Goal: Task Accomplishment & Management: Complete application form

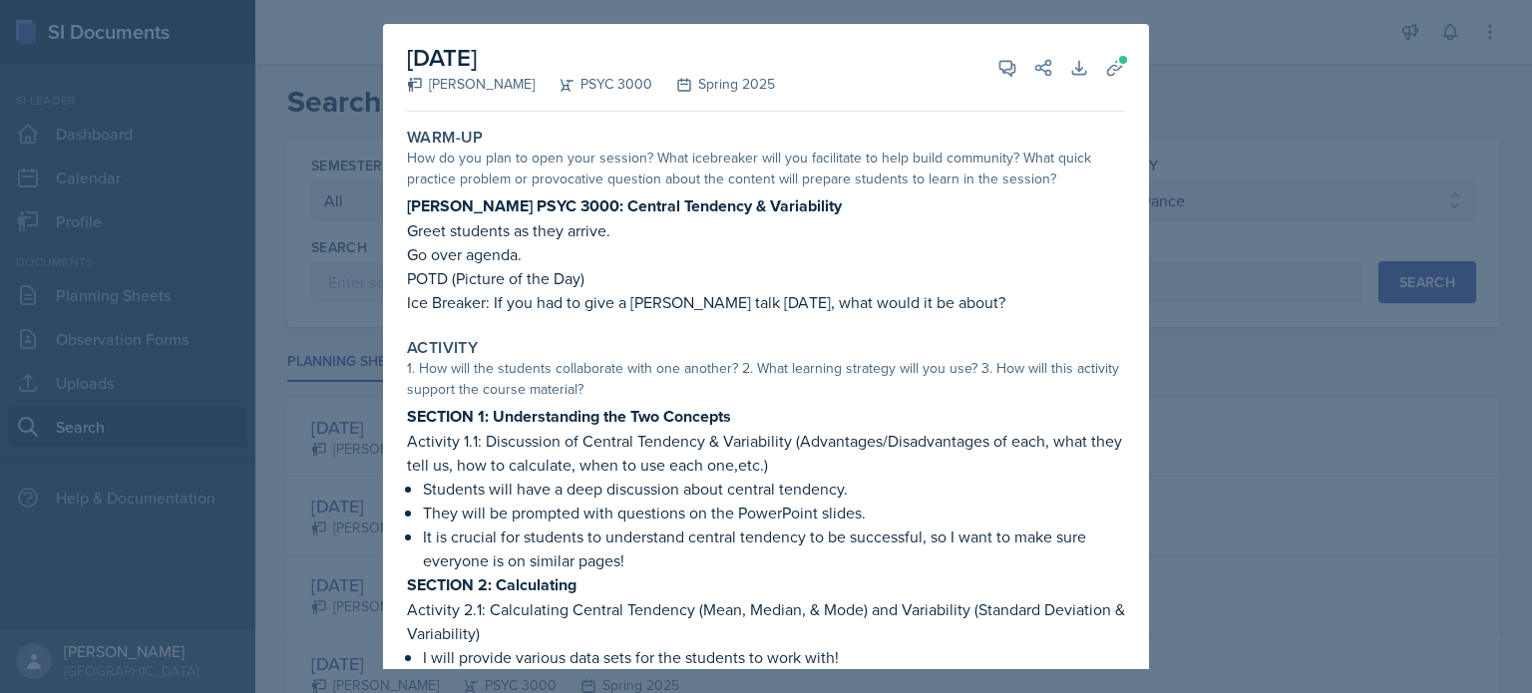
select select "all"
select select "a6d59019-deb4-4e6a-9cae-caaa95bc3408"
select select "1"
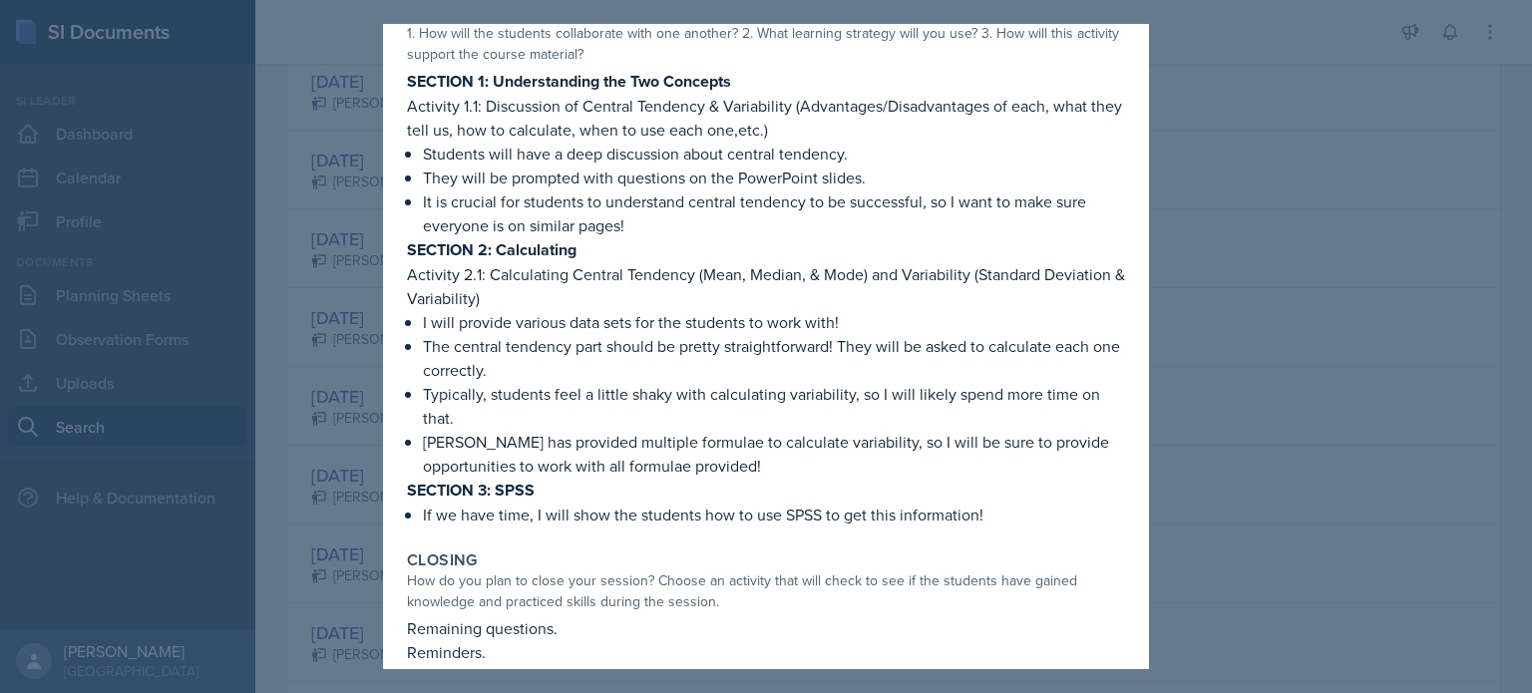
scroll to position [338, 0]
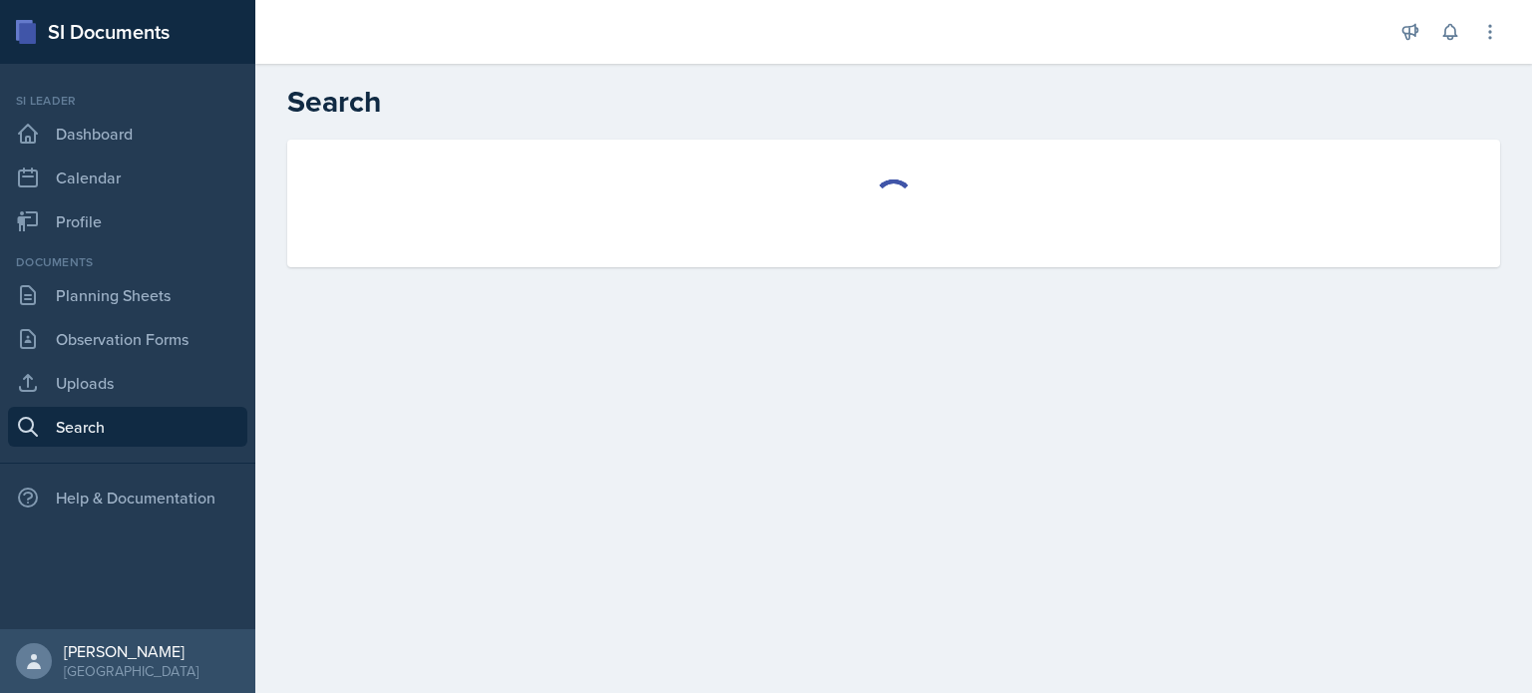
select select "all"
select select "1"
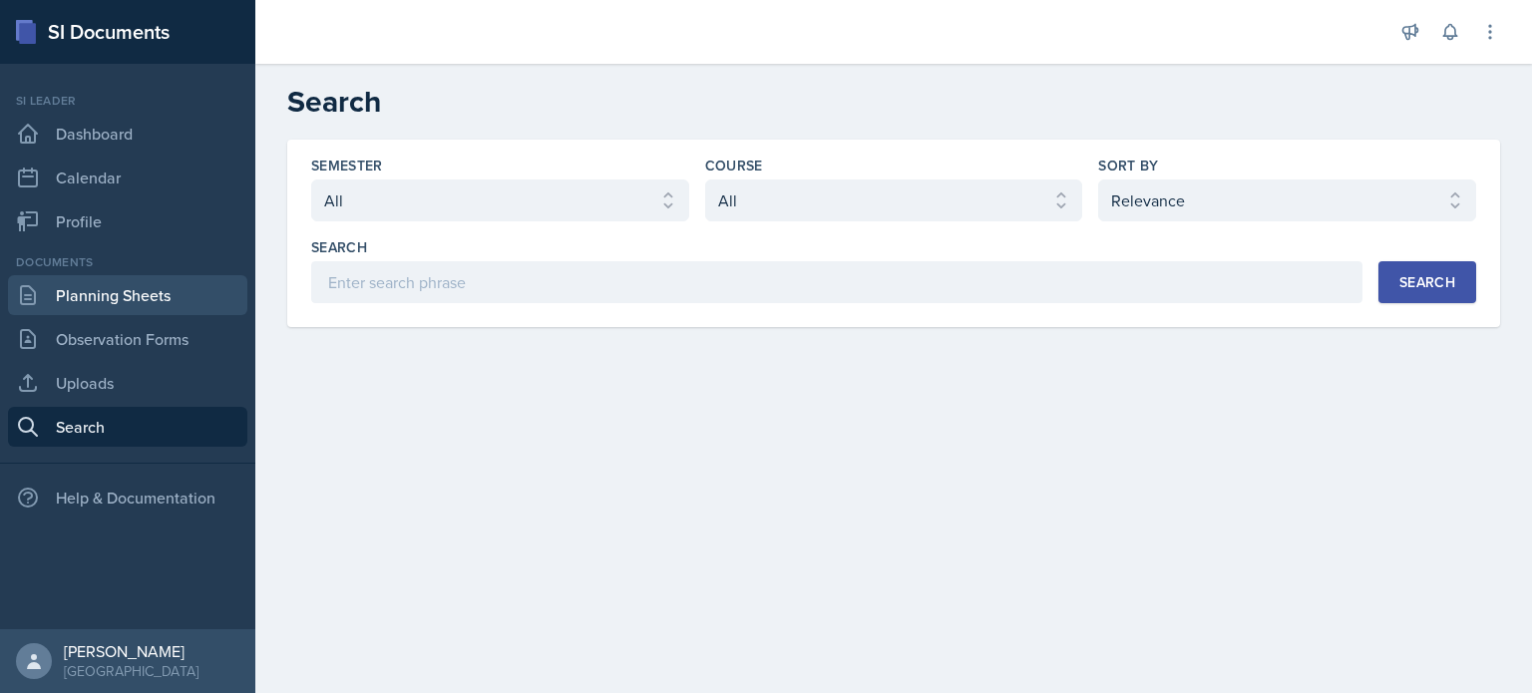
click at [140, 310] on link "Planning Sheets" at bounding box center [127, 295] width 239 height 40
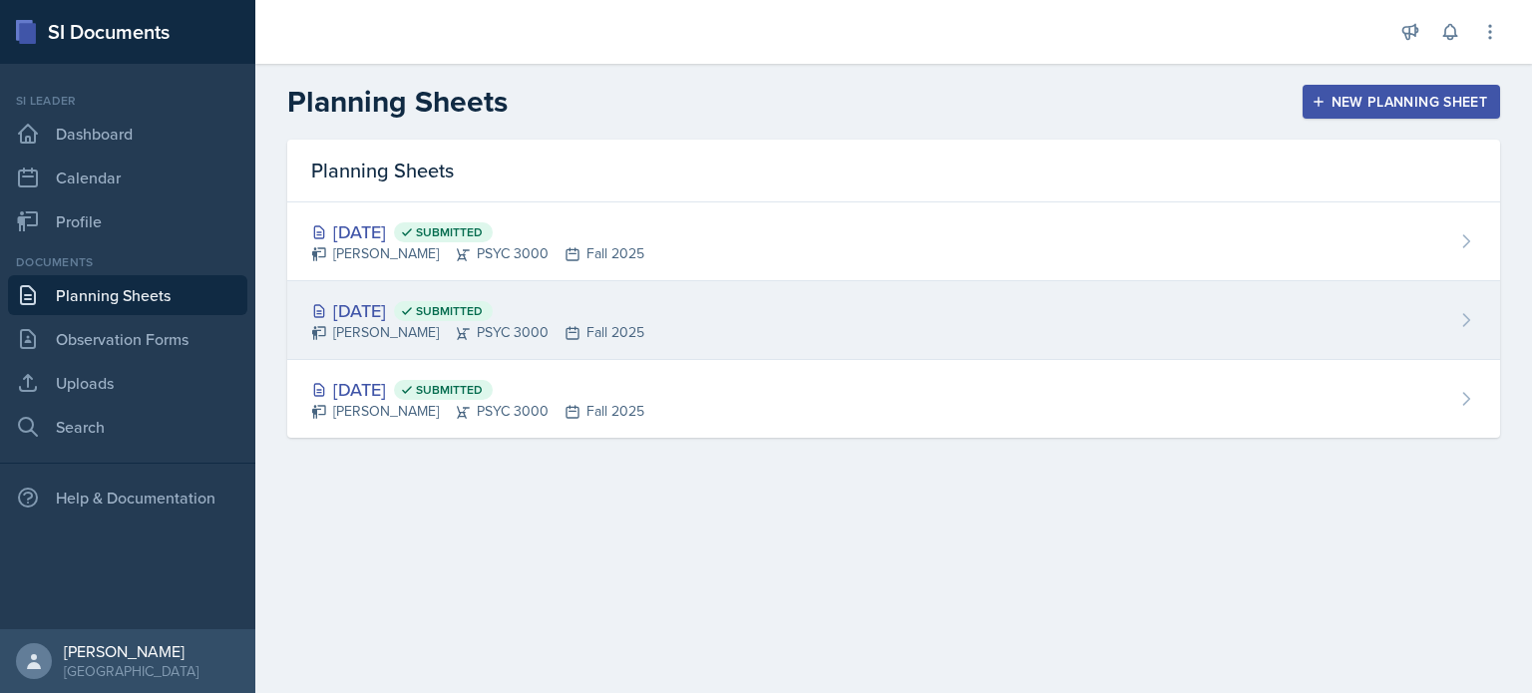
click at [450, 314] on div "[DATE] Submitted" at bounding box center [477, 310] width 333 height 27
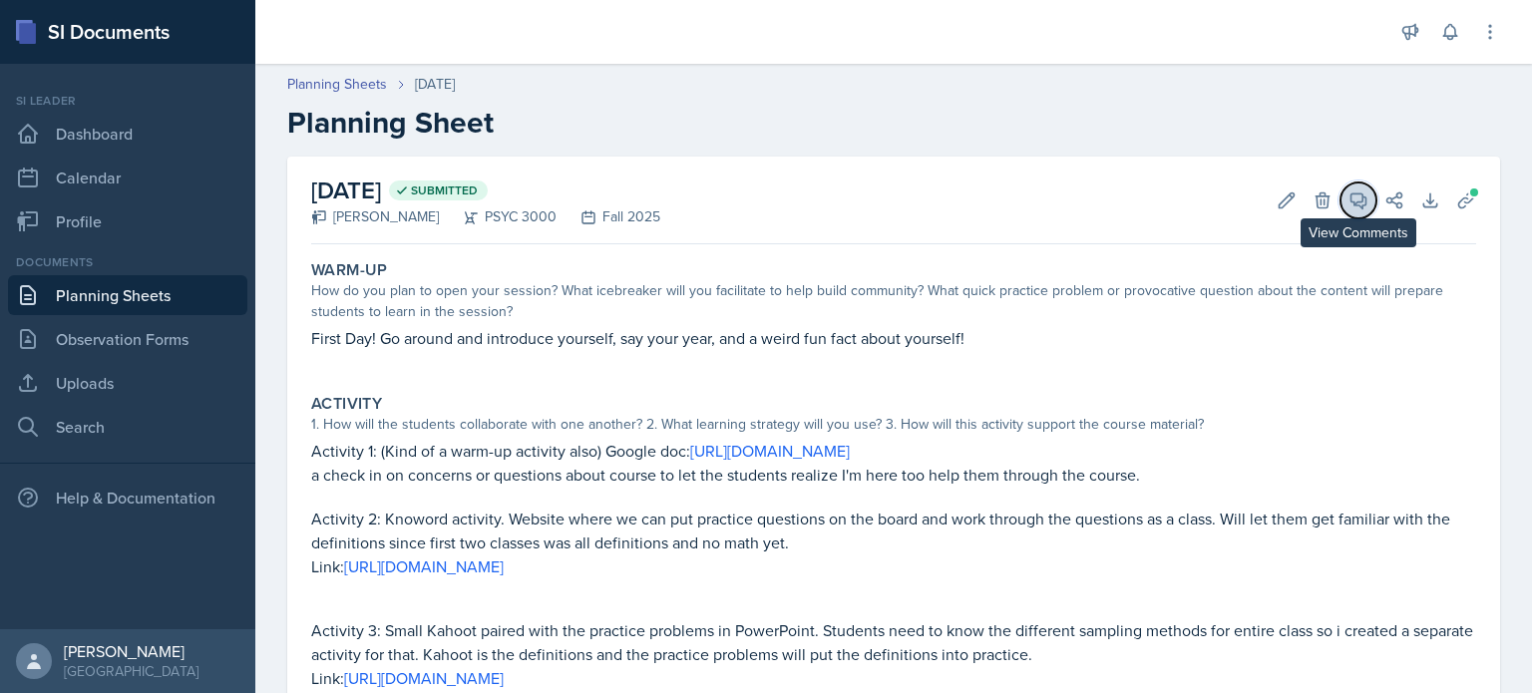
click at [1357, 199] on icon at bounding box center [1358, 200] width 20 height 20
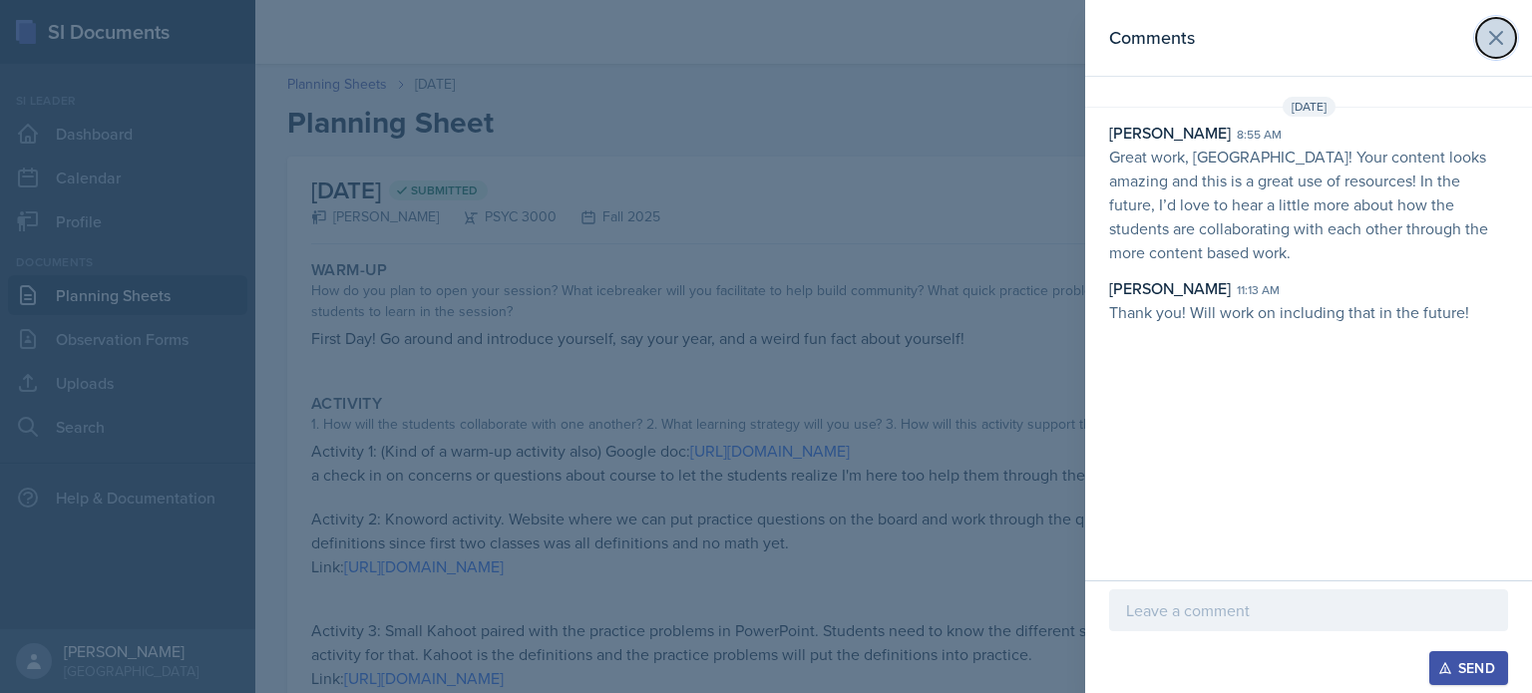
click at [1497, 28] on icon at bounding box center [1496, 38] width 24 height 24
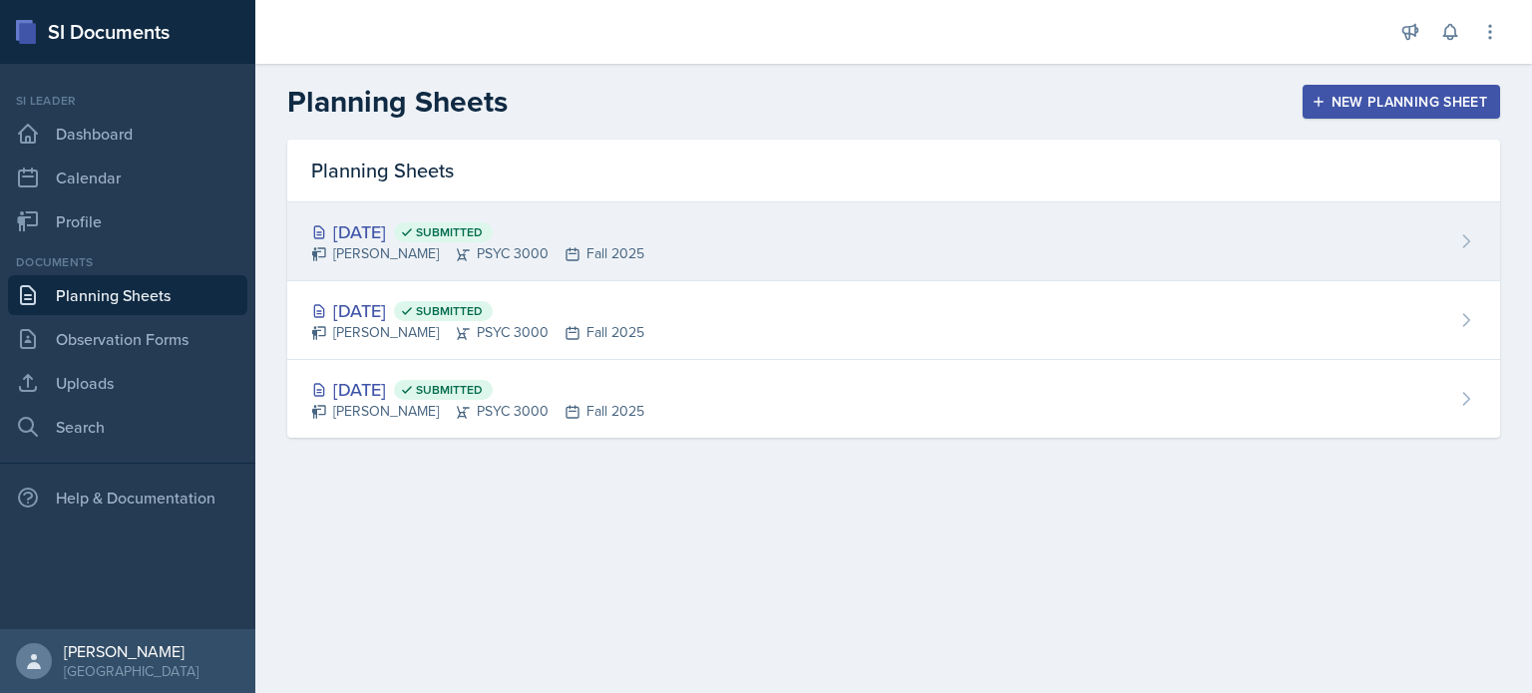
click at [414, 236] on icon at bounding box center [407, 232] width 14 height 14
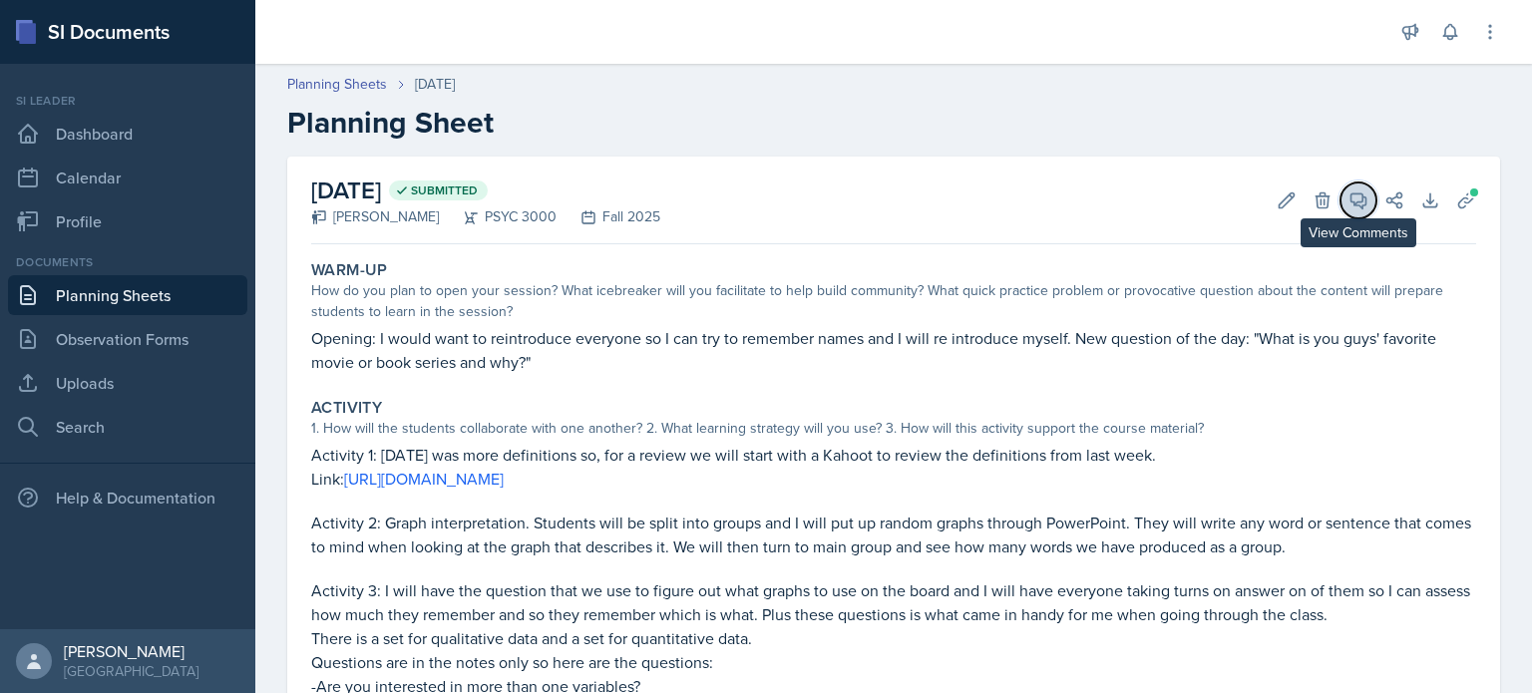
click at [1341, 207] on button "View Comments" at bounding box center [1358, 201] width 36 height 36
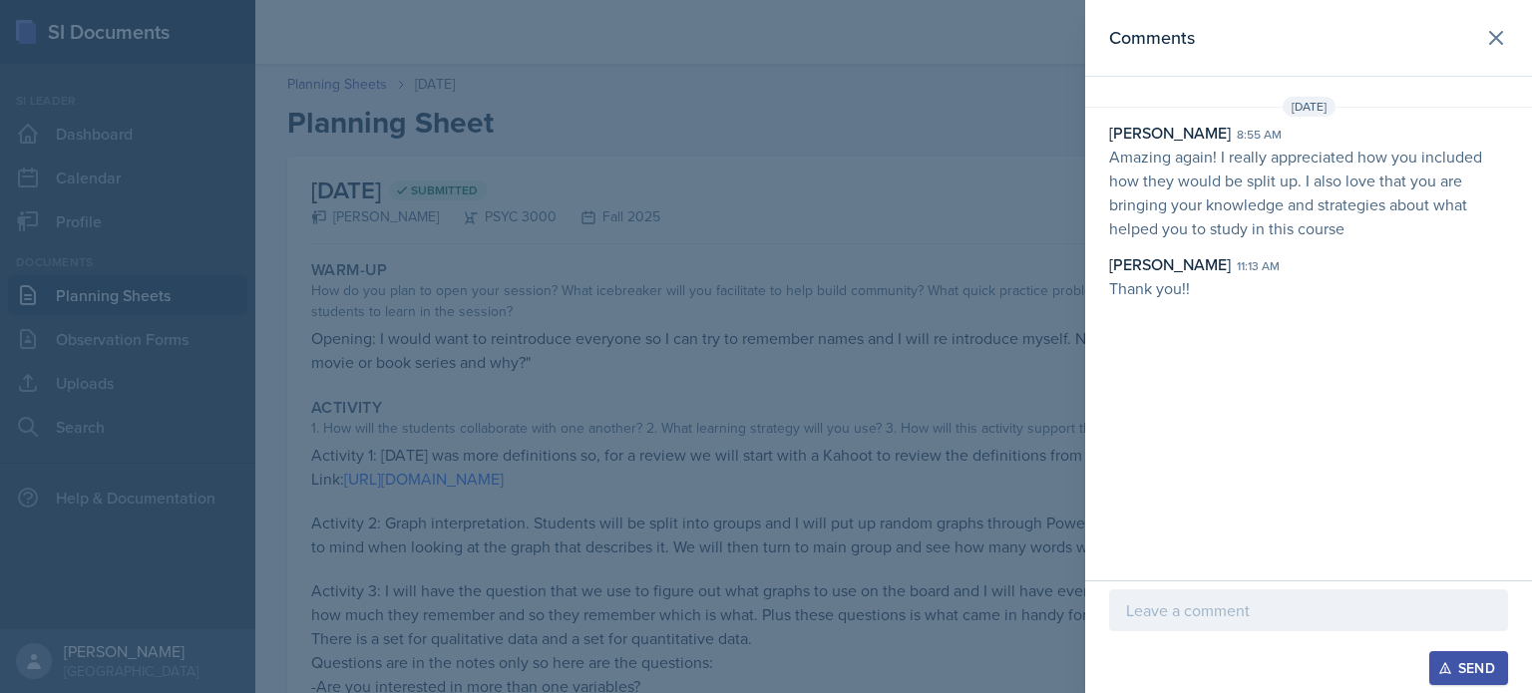
click at [1015, 338] on div at bounding box center [766, 346] width 1532 height 693
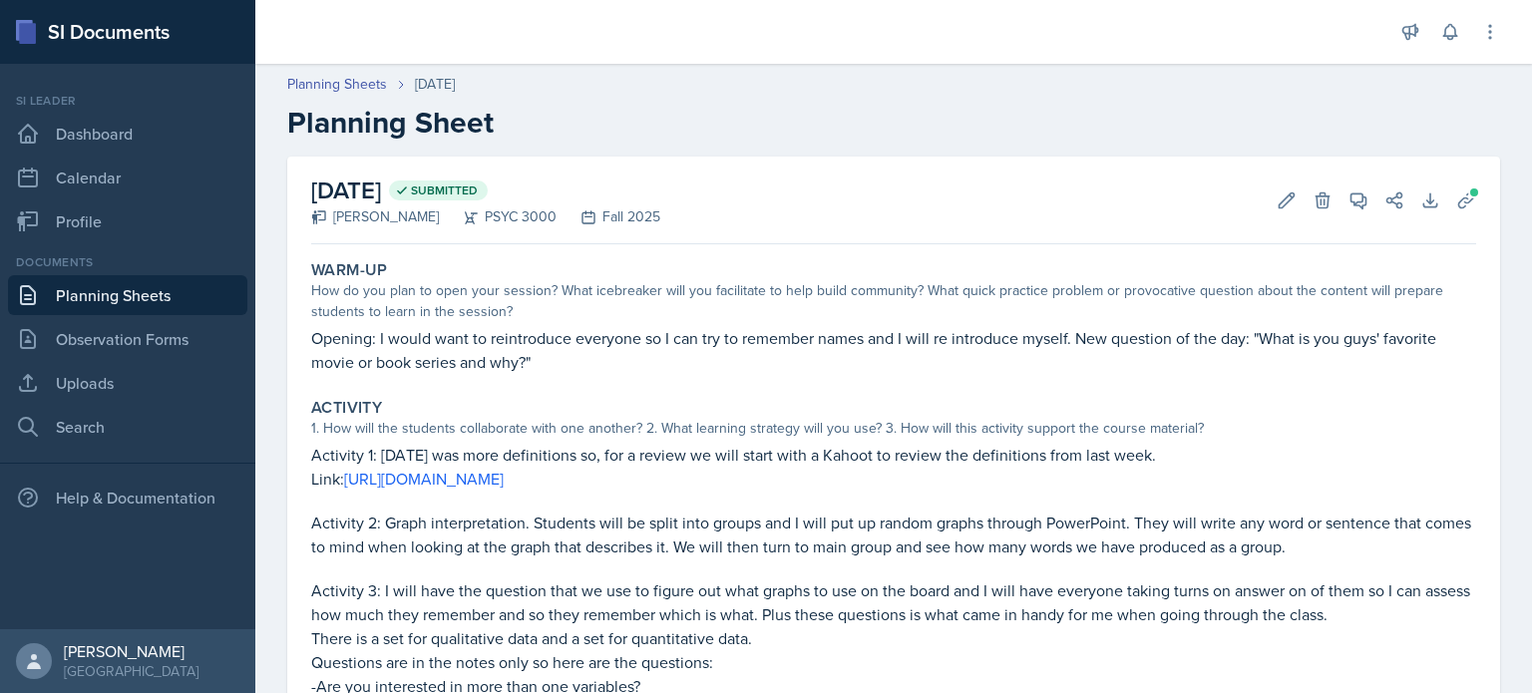
click at [127, 290] on link "Planning Sheets" at bounding box center [127, 295] width 239 height 40
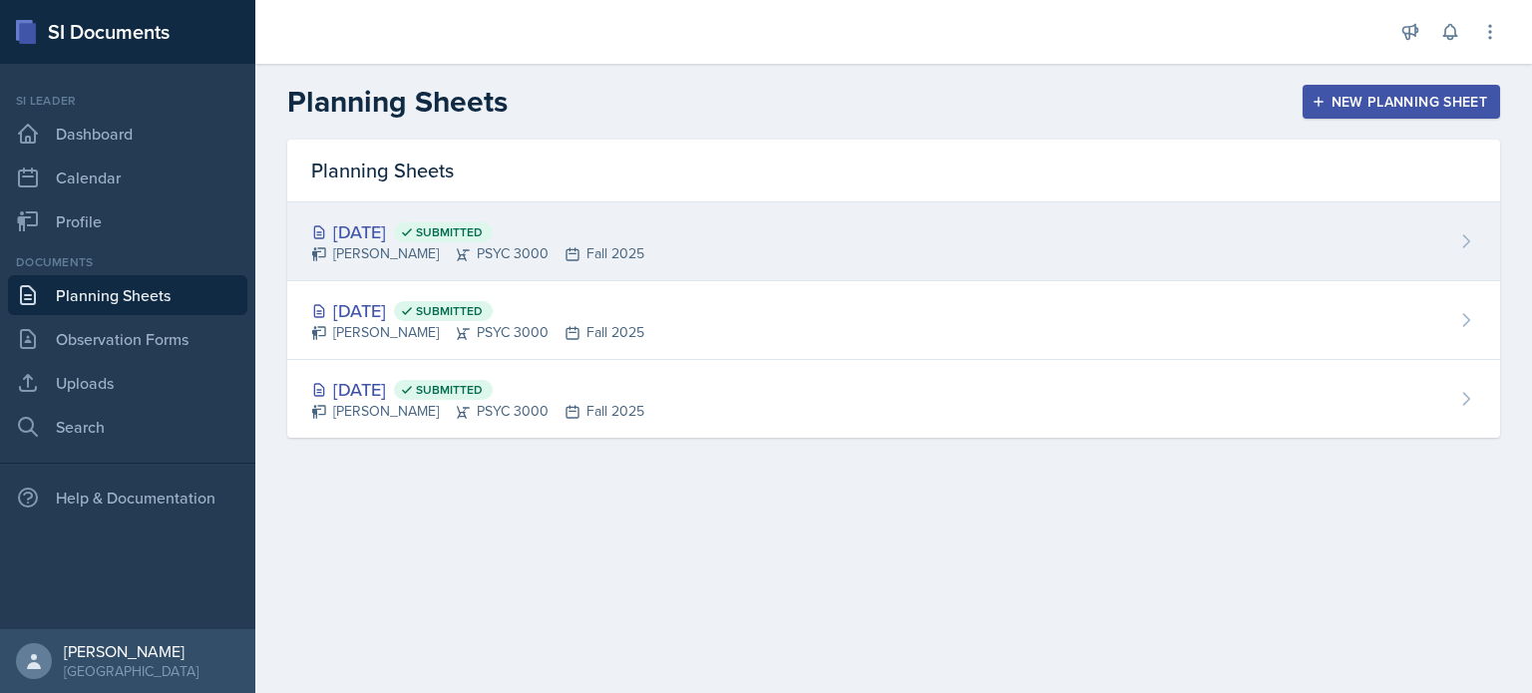
click at [370, 229] on div "[DATE] Submitted" at bounding box center [477, 231] width 333 height 27
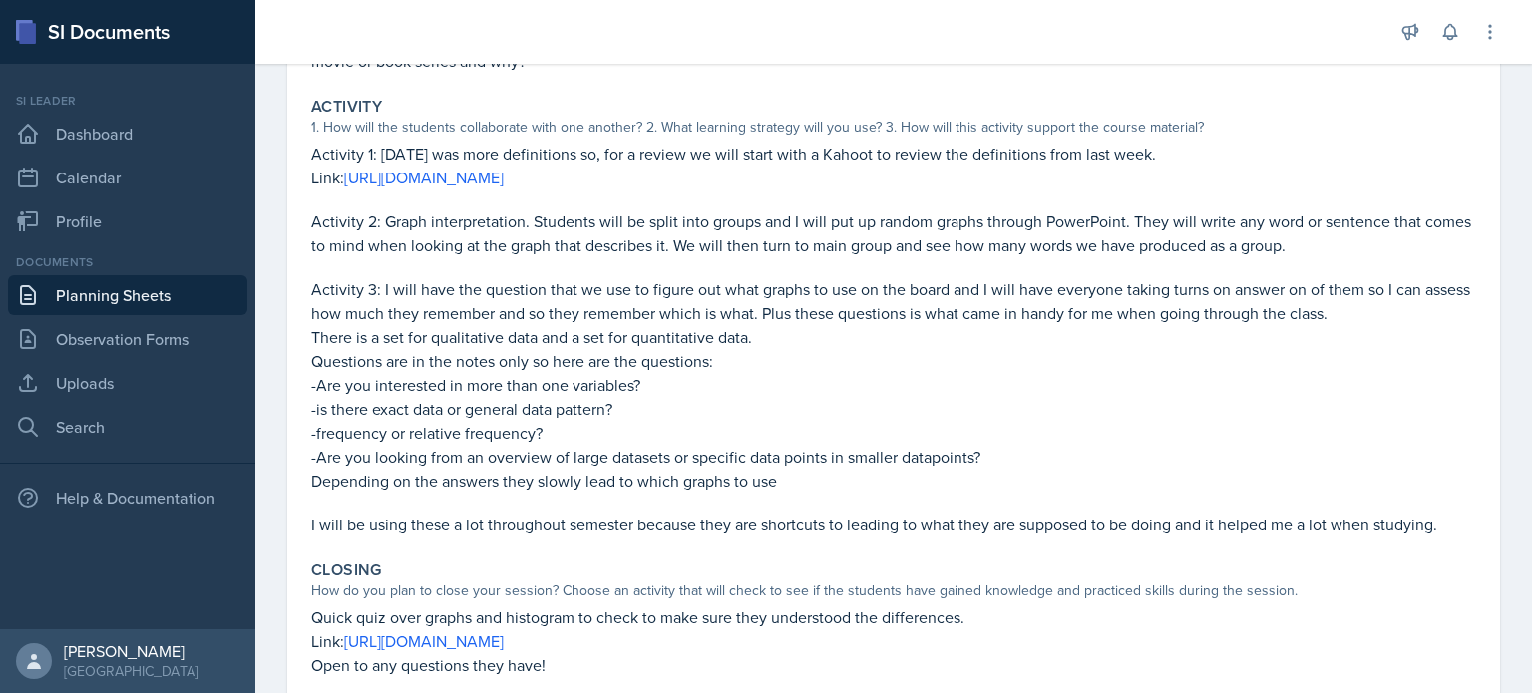
scroll to position [300, 0]
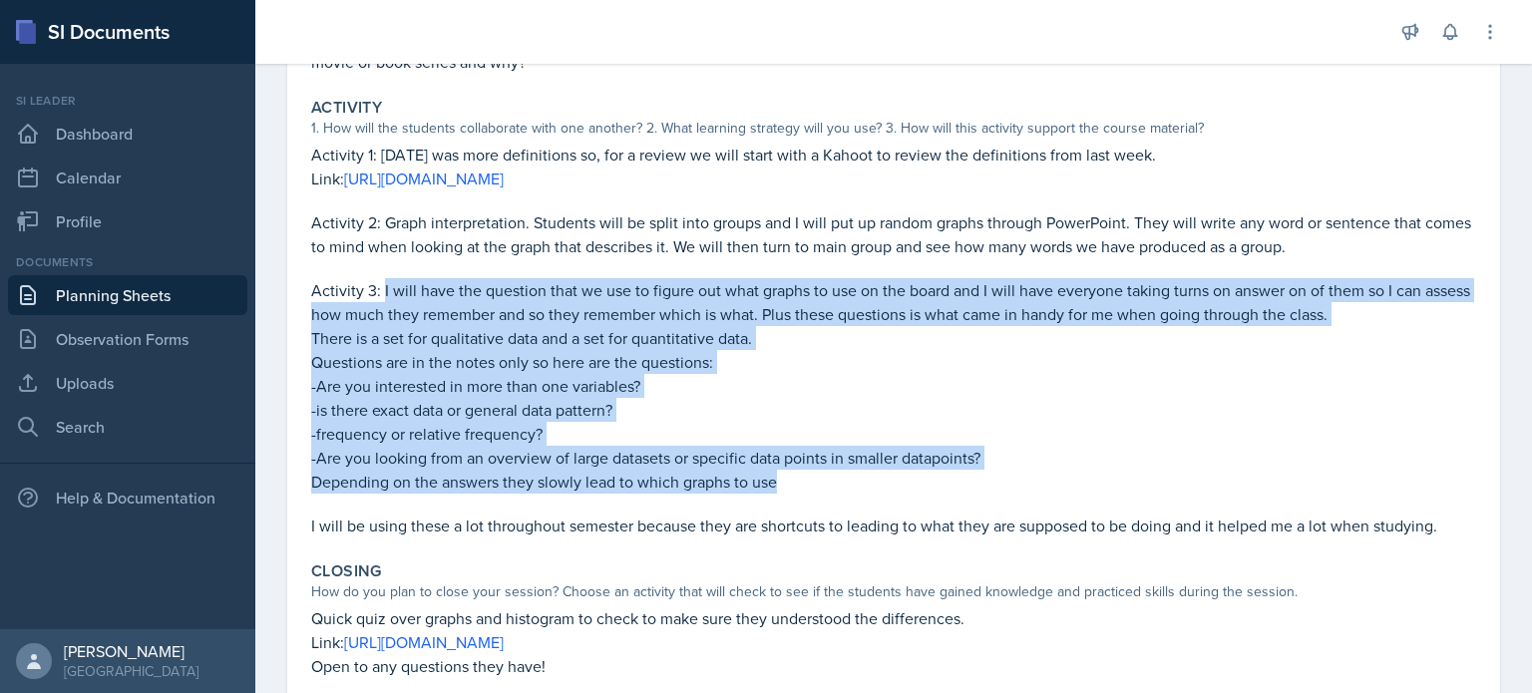
drag, startPoint x: 382, startPoint y: 288, endPoint x: 825, endPoint y: 485, distance: 484.4
click at [825, 485] on div "Activity 3: I will have the question that we use to figure out what graphs to u…" at bounding box center [893, 407] width 1165 height 259
copy div "I will have the question that we use to figure out what graphs to use on the bo…"
click at [170, 146] on link "Dashboard" at bounding box center [127, 134] width 239 height 40
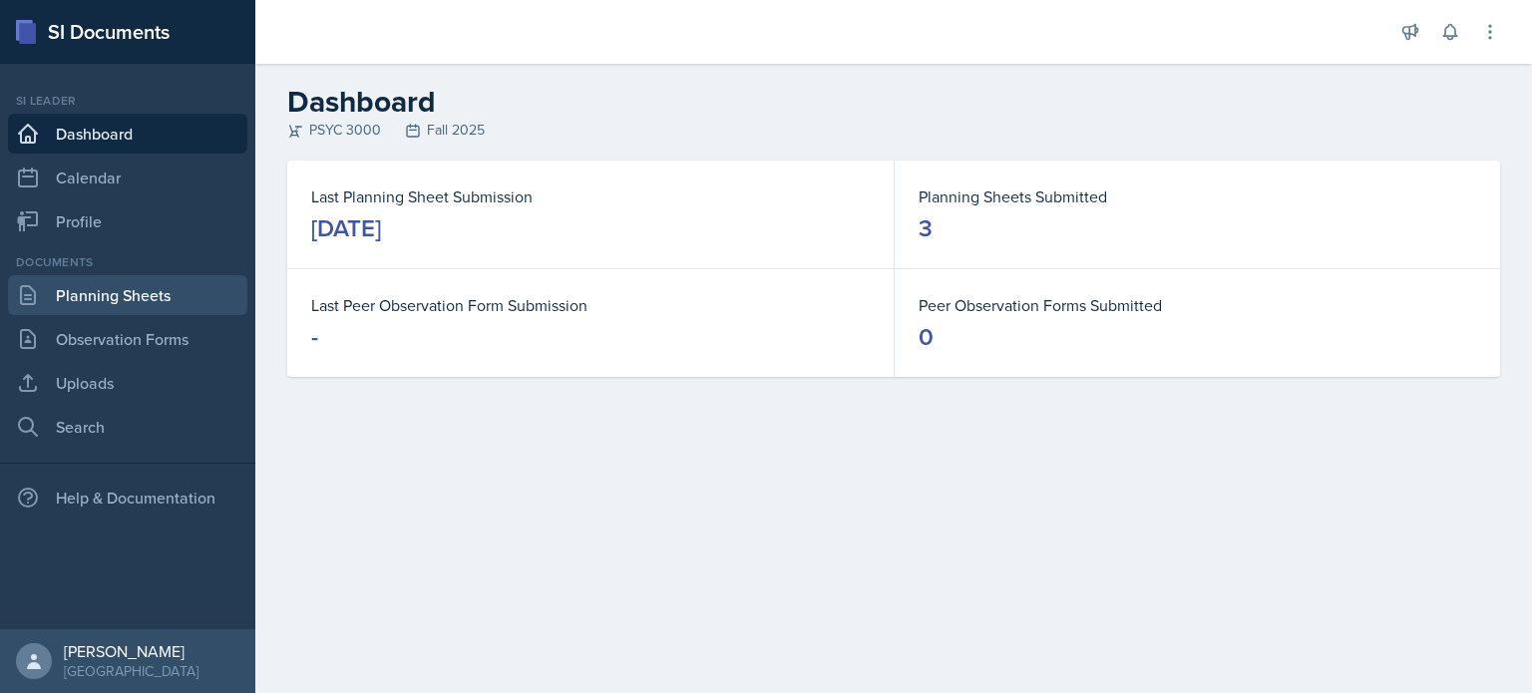
click at [147, 304] on link "Planning Sheets" at bounding box center [127, 295] width 239 height 40
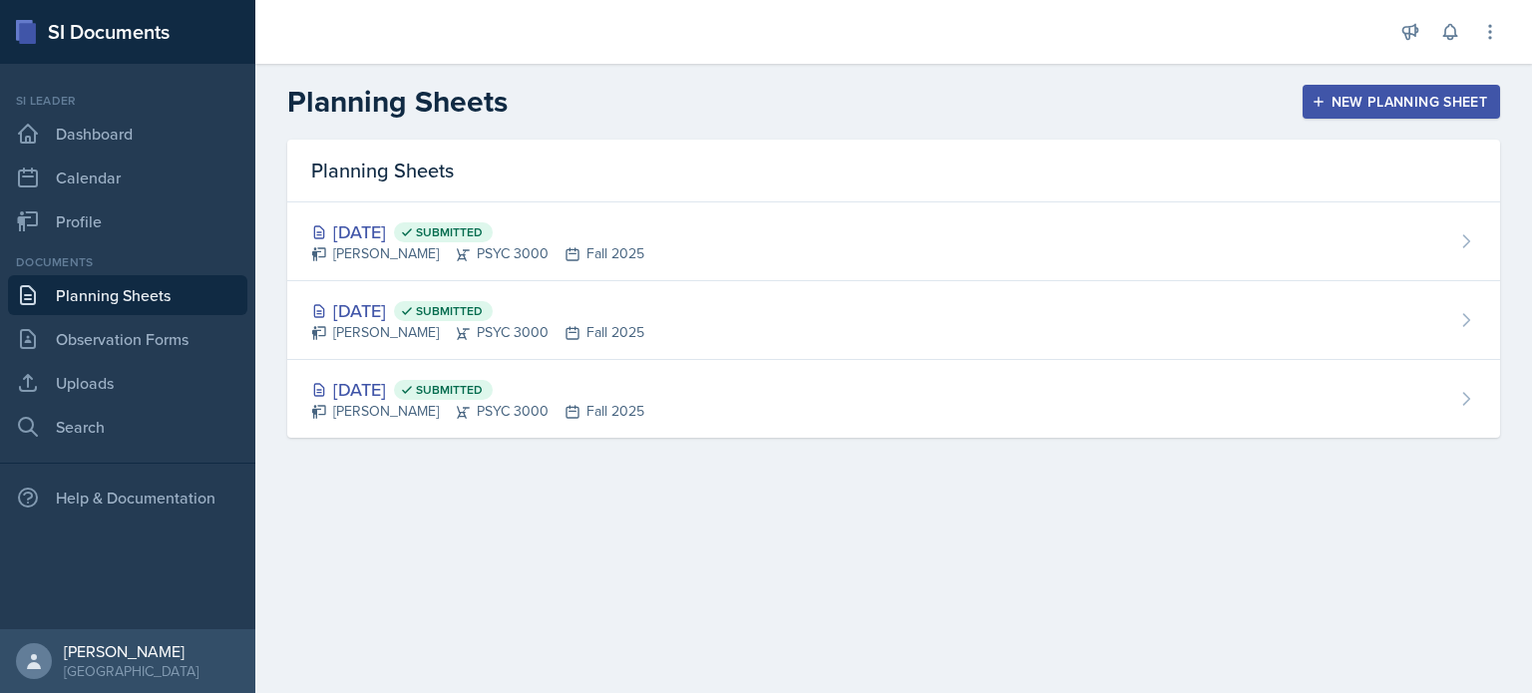
click at [1329, 104] on div "New Planning Sheet" at bounding box center [1401, 102] width 172 height 16
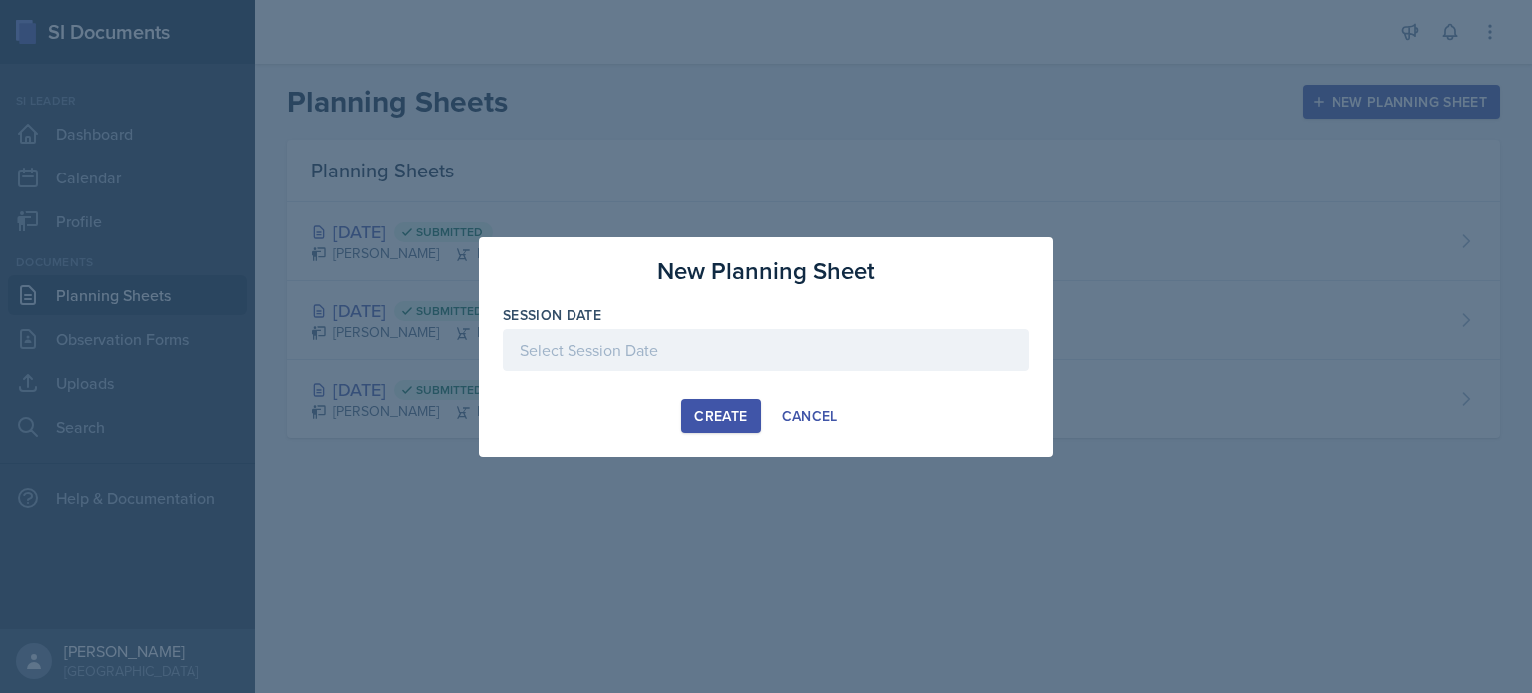
click at [727, 408] on div "Create" at bounding box center [720, 416] width 53 height 16
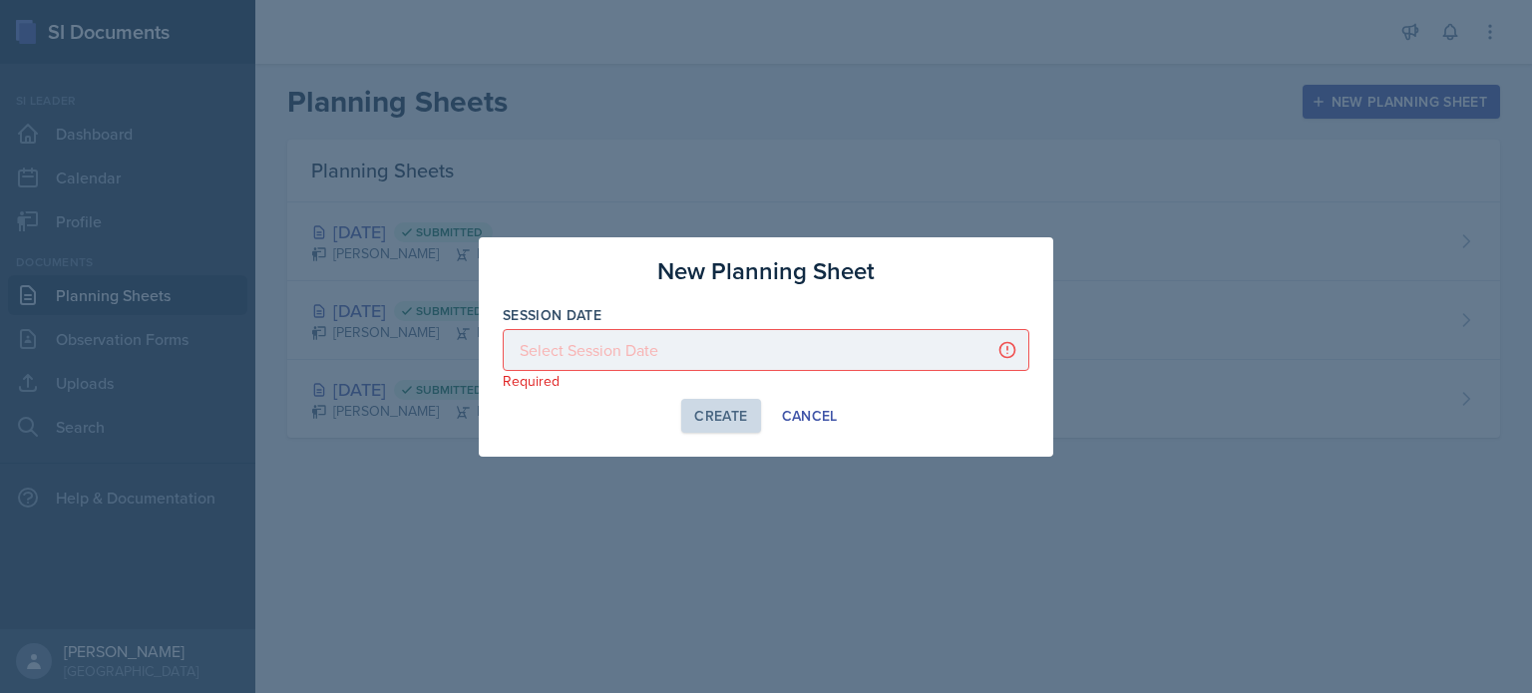
click at [719, 340] on div at bounding box center [766, 350] width 527 height 42
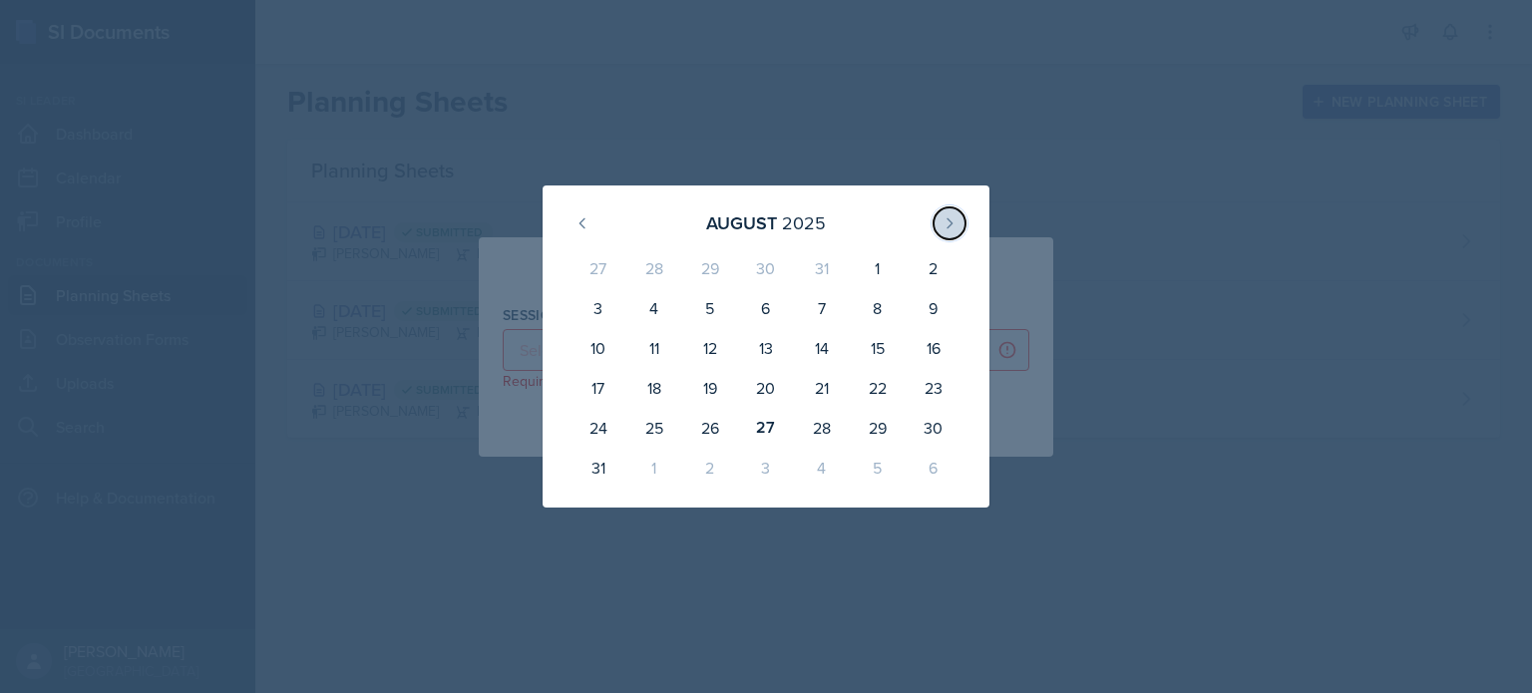
click at [943, 228] on icon at bounding box center [949, 223] width 16 height 16
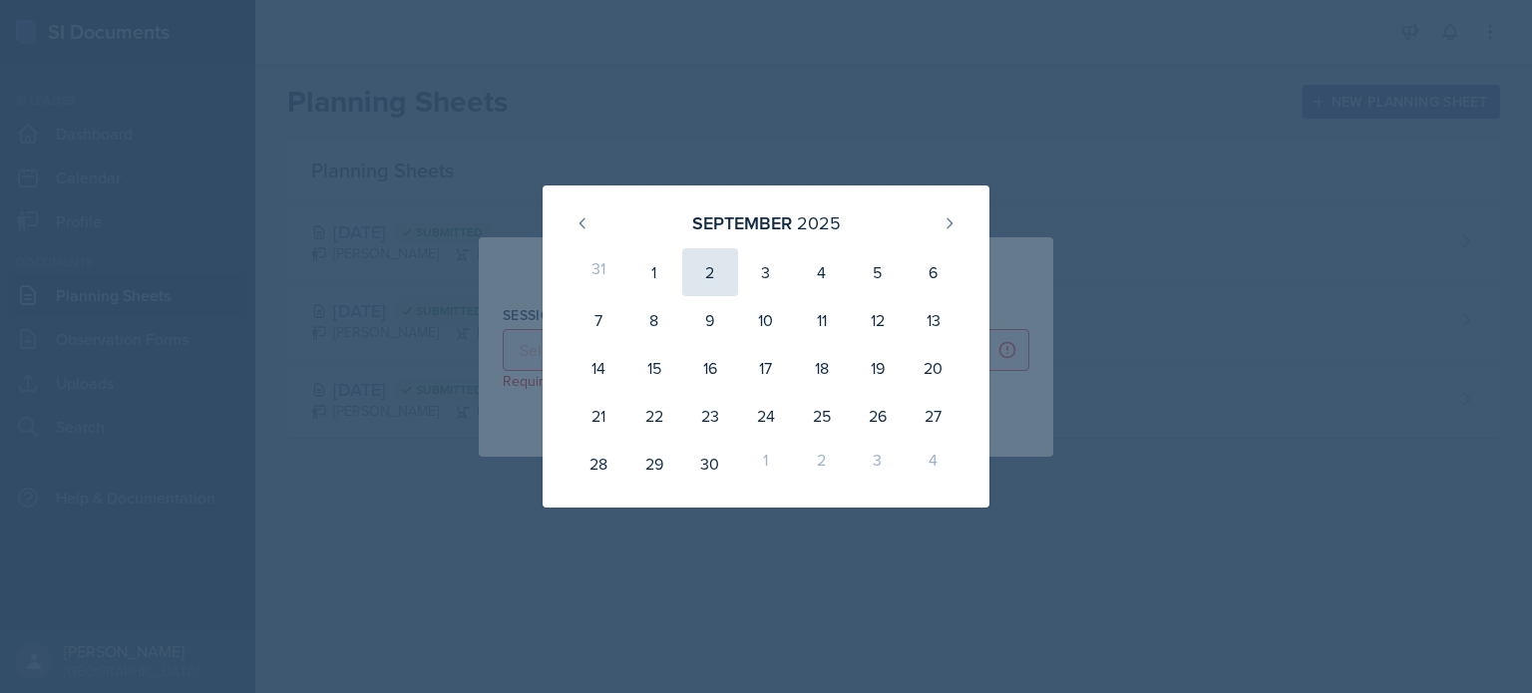
click at [693, 275] on div "2" at bounding box center [710, 272] width 56 height 48
type input "[DATE]"
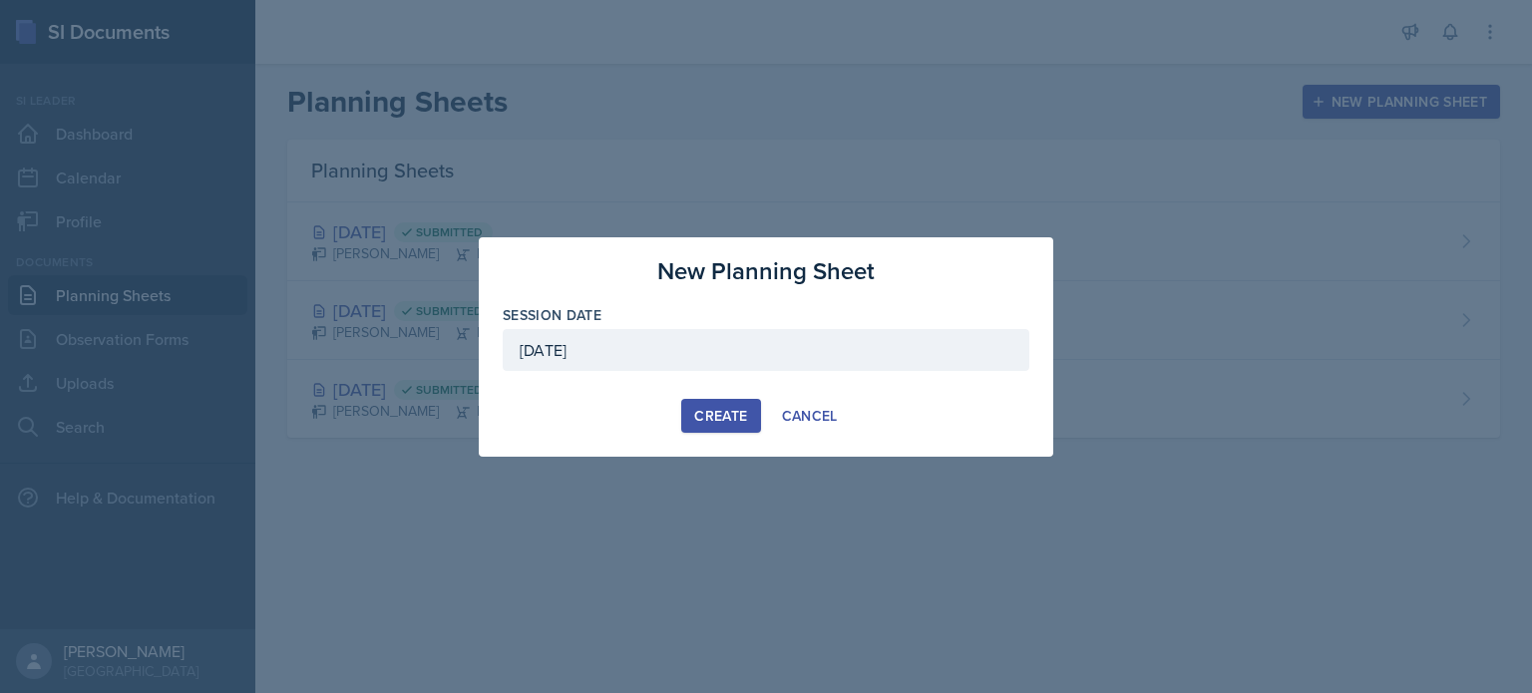
click at [713, 422] on div "Create" at bounding box center [720, 416] width 53 height 16
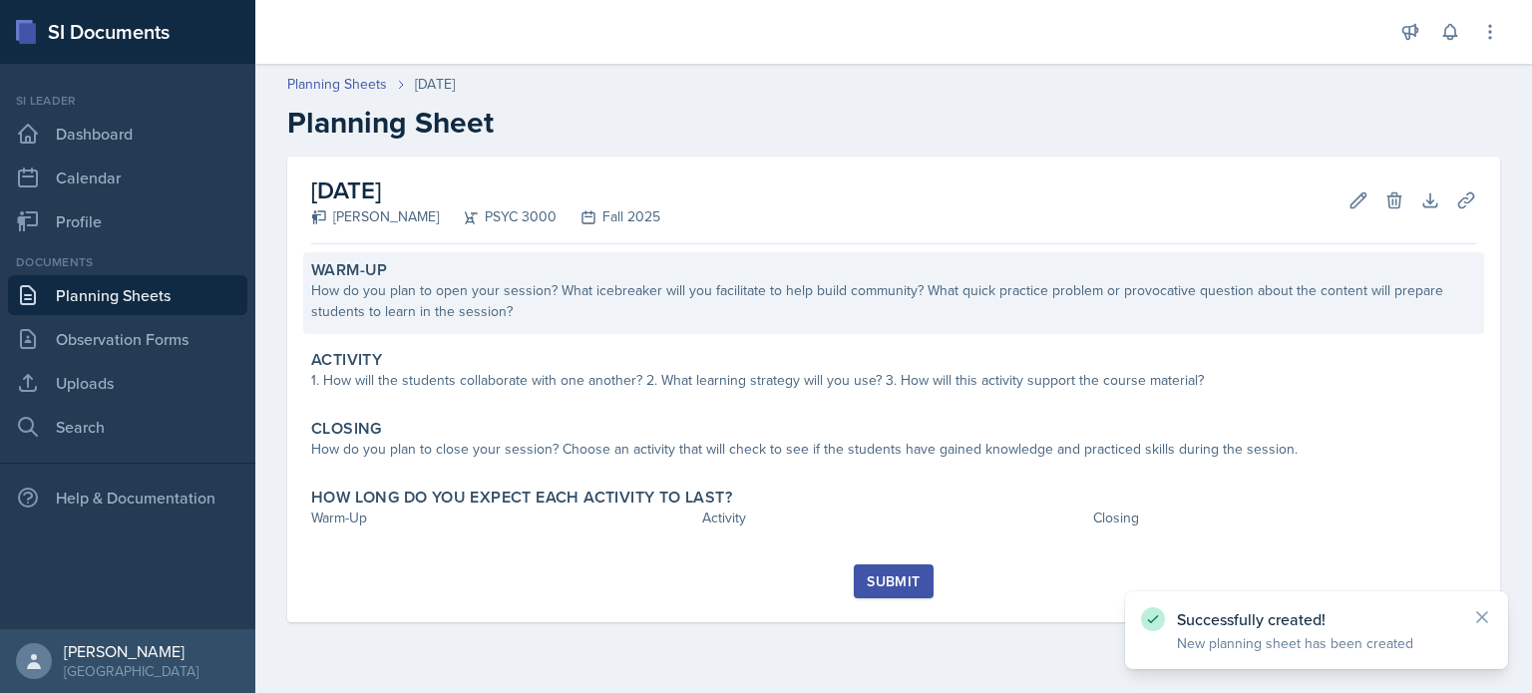
click at [923, 315] on div "How do you plan to open your session? What icebreaker will you facilitate to he…" at bounding box center [893, 301] width 1165 height 42
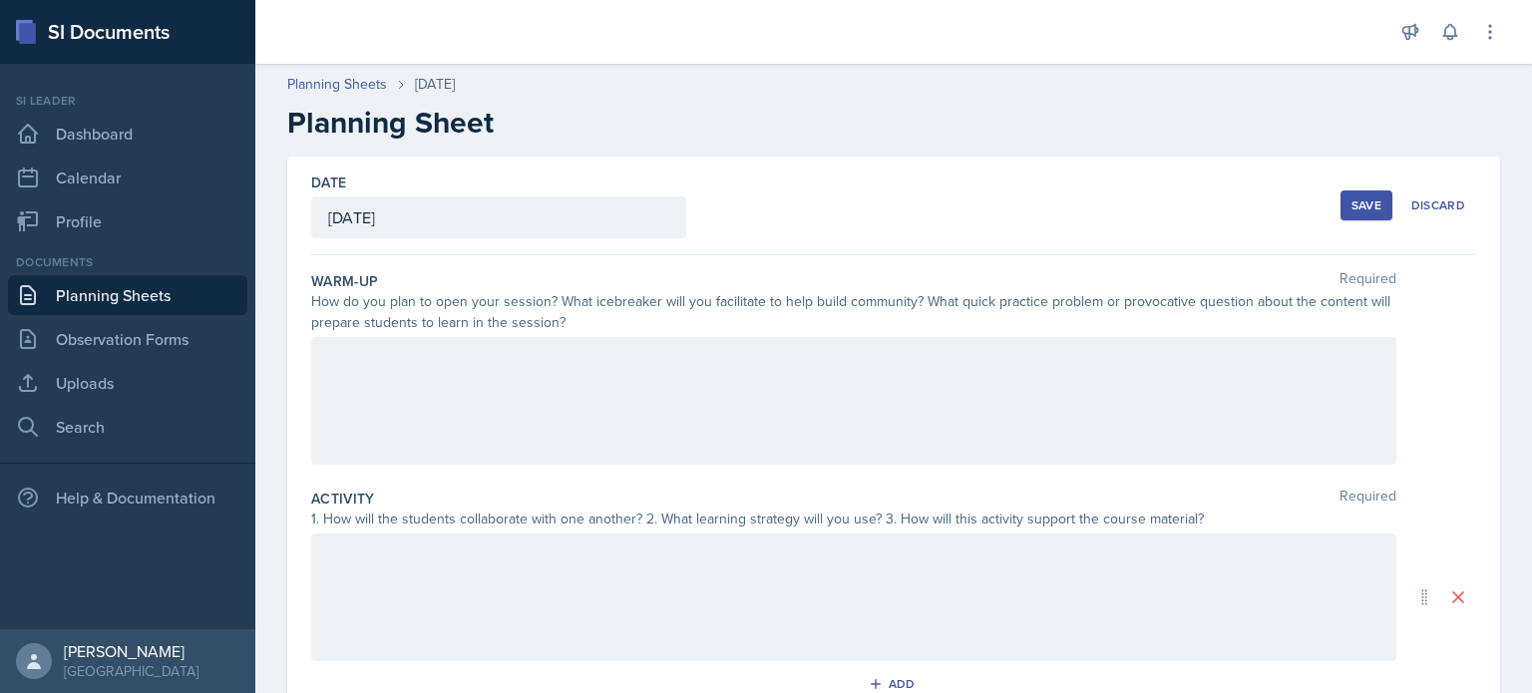
click at [457, 554] on div at bounding box center [853, 598] width 1085 height 128
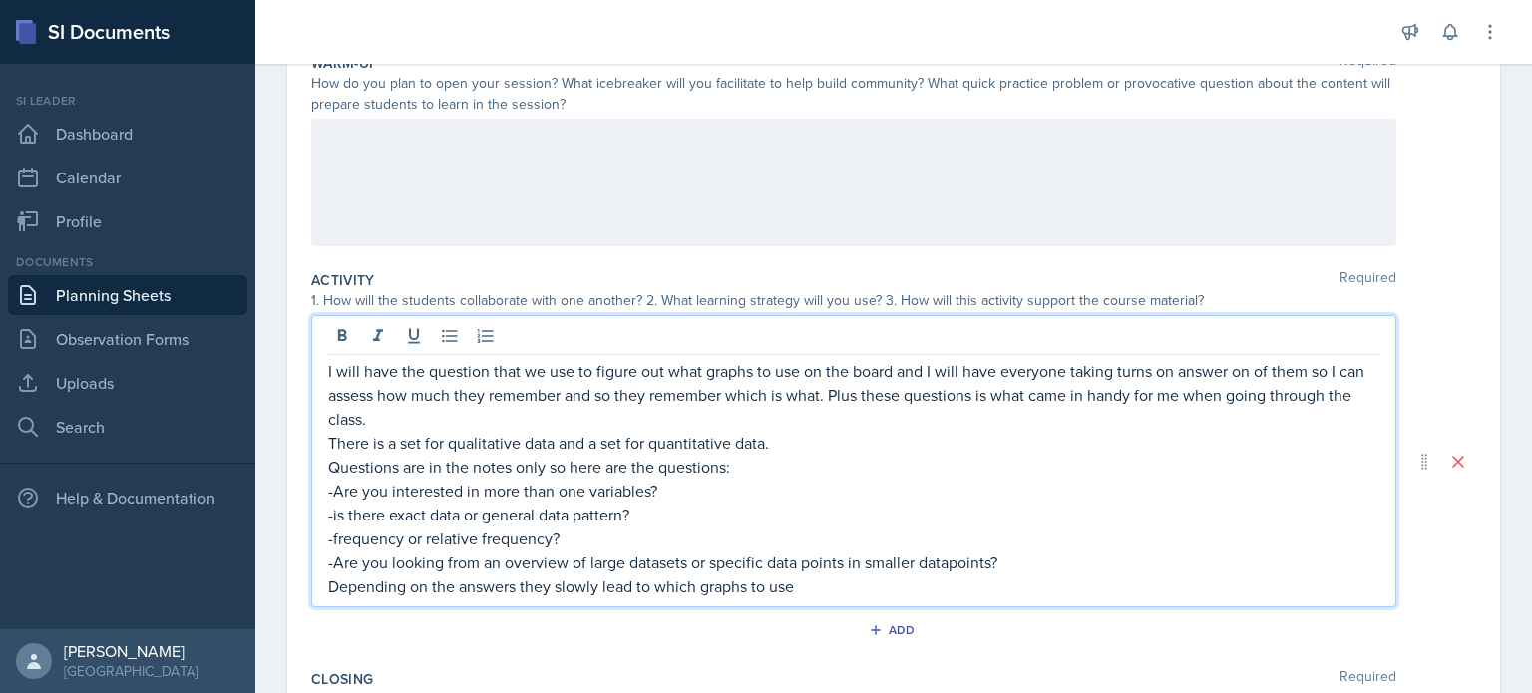
scroll to position [219, 0]
click at [325, 377] on div "I will have the question that we use to figure out what graphs to use on the bo…" at bounding box center [853, 460] width 1085 height 292
click at [329, 369] on p "I will have the question that we use to figure out what graphs to use on the bo…" at bounding box center [853, 394] width 1051 height 72
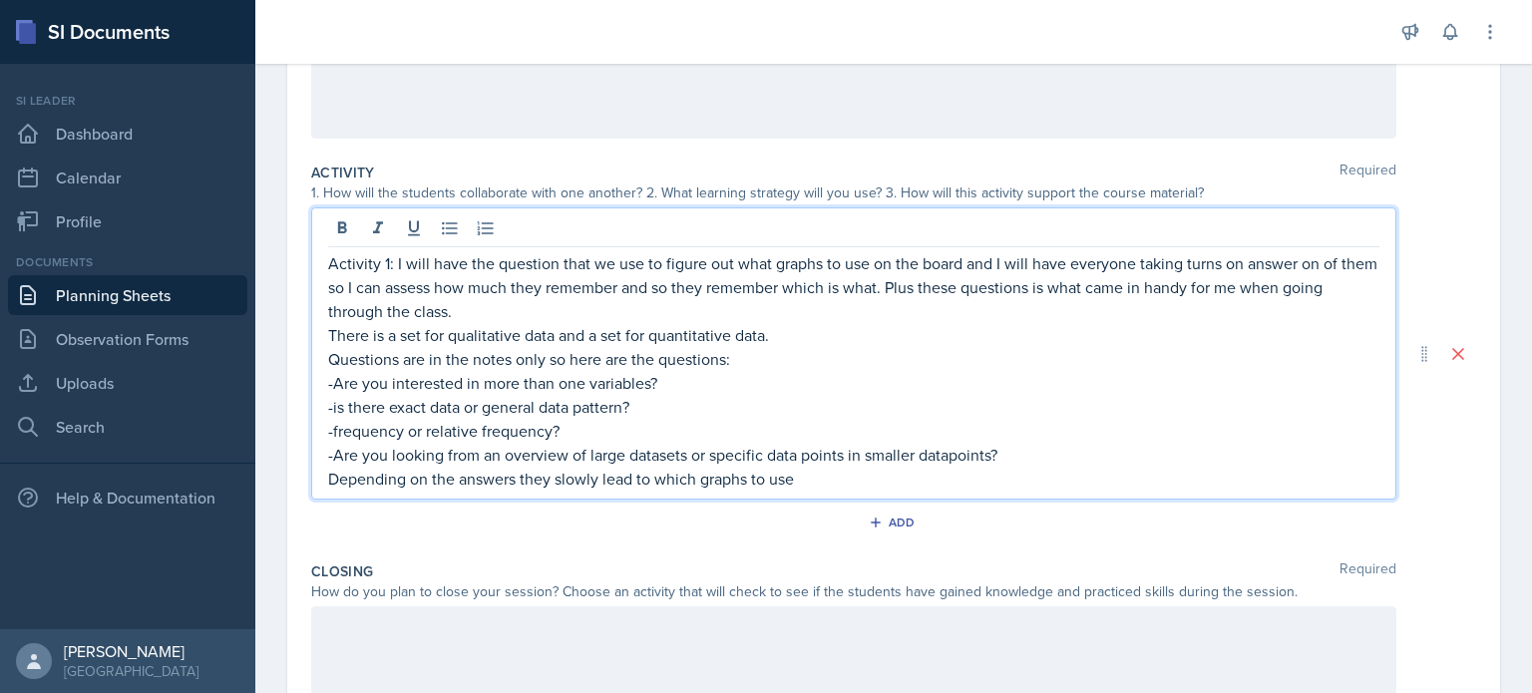
scroll to position [328, 0]
click at [811, 482] on p "Depending on the answers they slowly lead to which graphs to use" at bounding box center [853, 477] width 1051 height 24
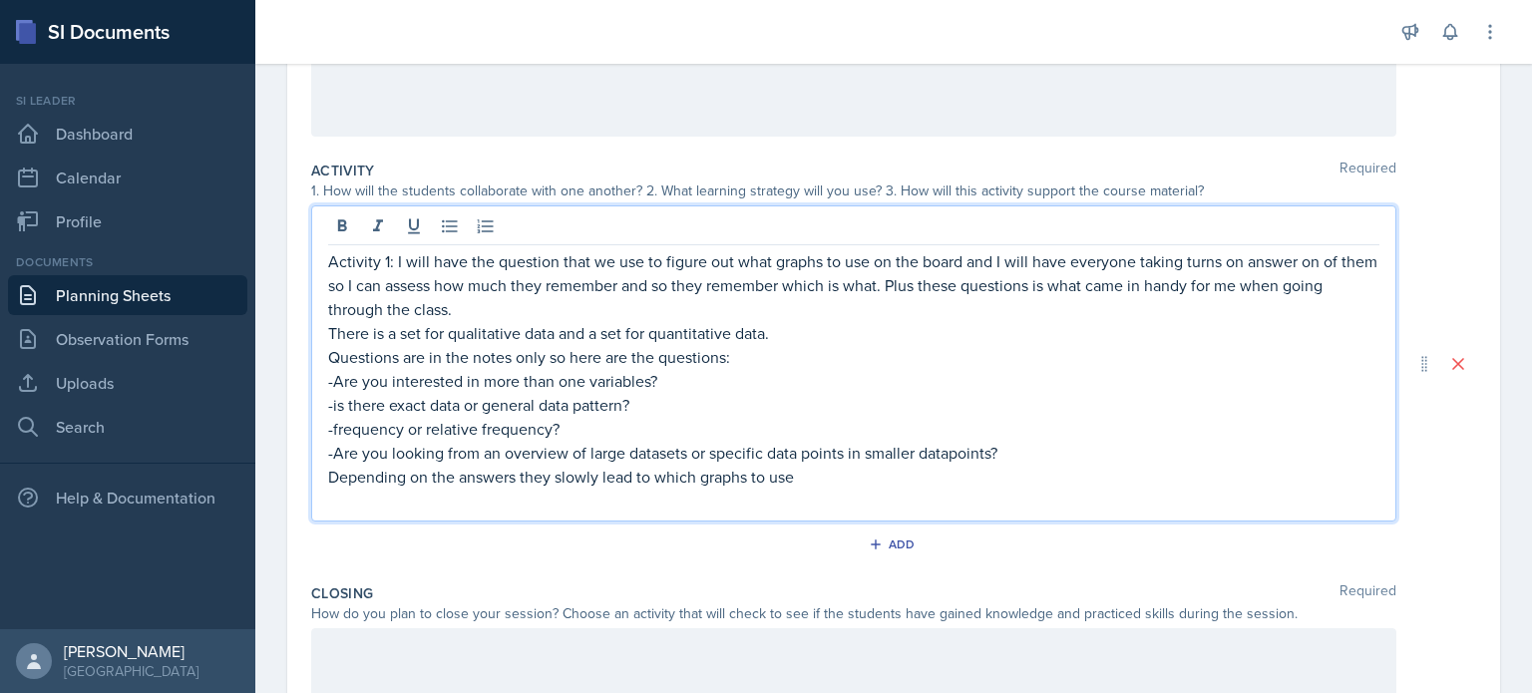
click at [323, 260] on div "Activity 1: I will have the question that we use to figure out what graphs to u…" at bounding box center [853, 363] width 1085 height 316
click at [396, 263] on p "Activity 1: I will have the question that we use to figure out what graphs to u…" at bounding box center [853, 285] width 1051 height 72
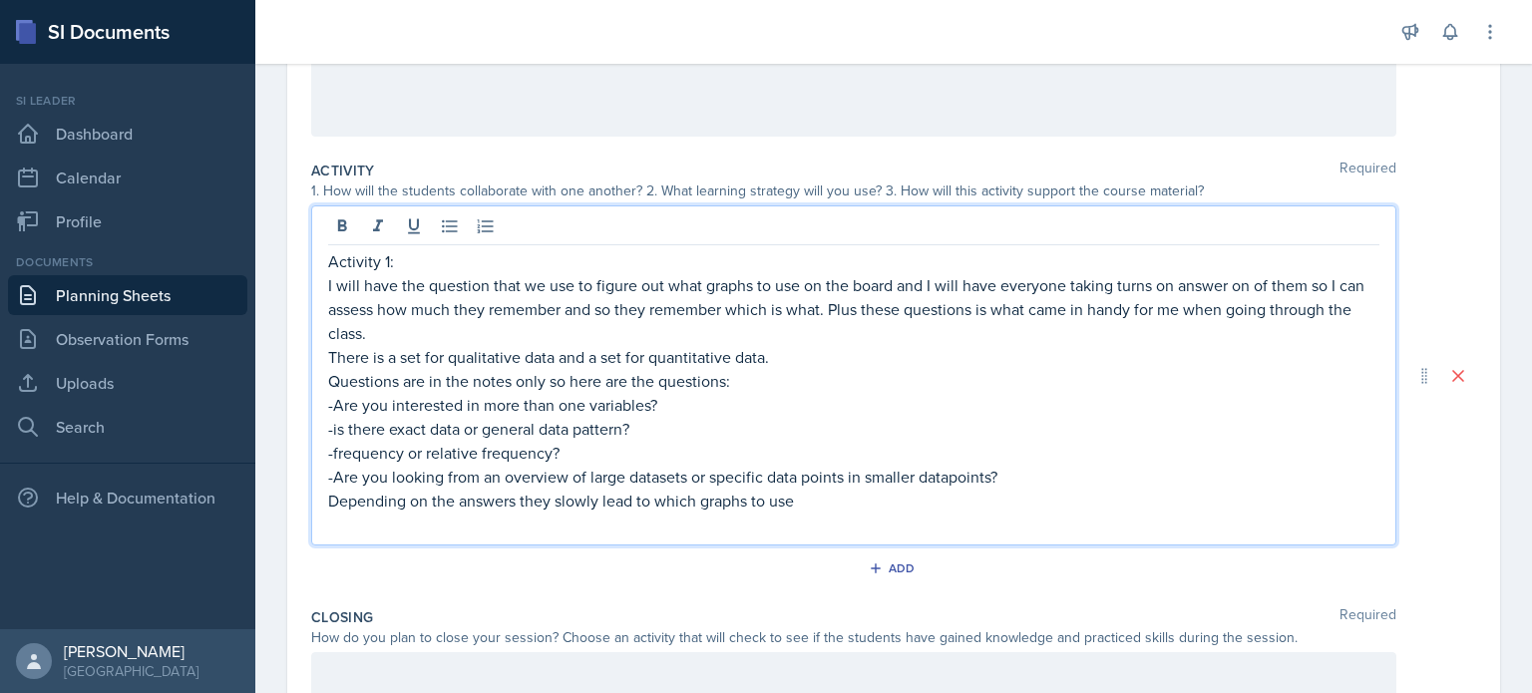
click at [466, 251] on p "Activity 1:" at bounding box center [853, 261] width 1051 height 24
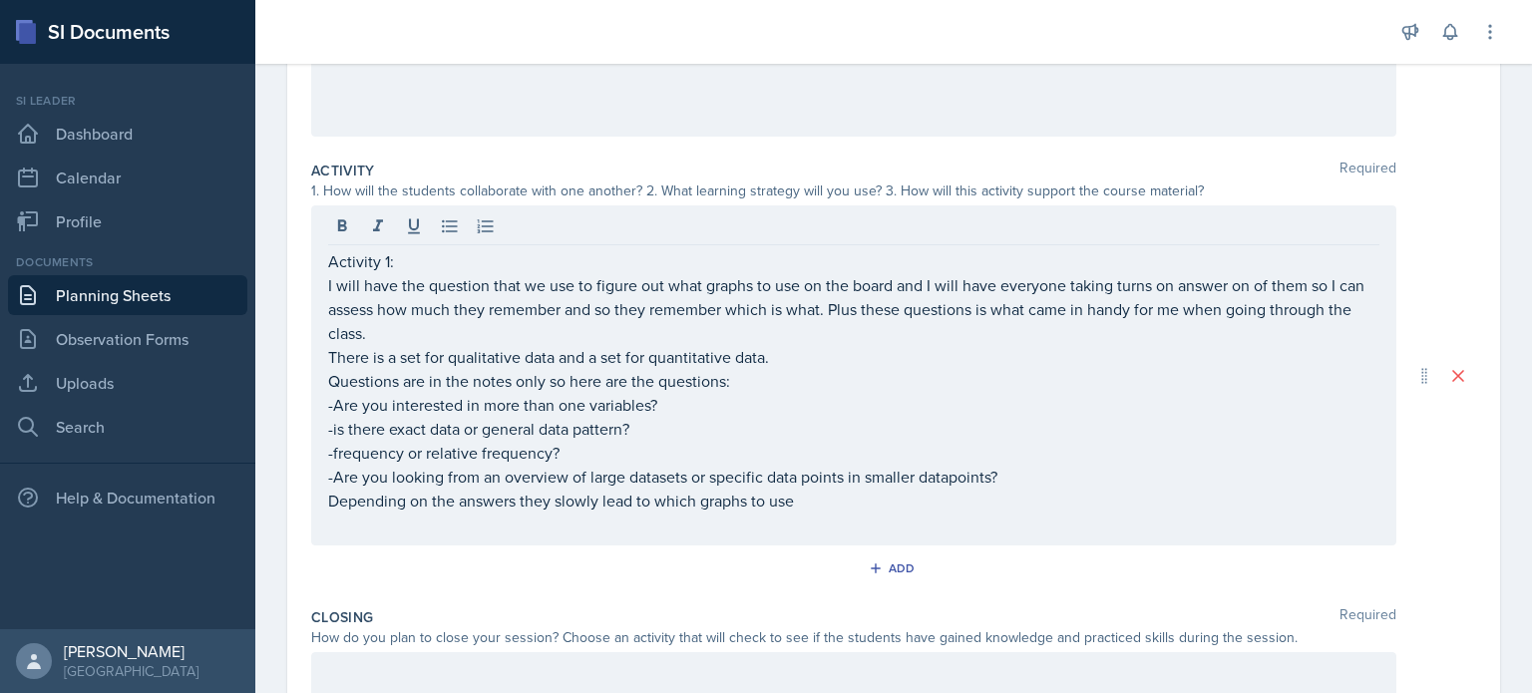
click at [433, 262] on p "Activity 1:" at bounding box center [853, 261] width 1051 height 24
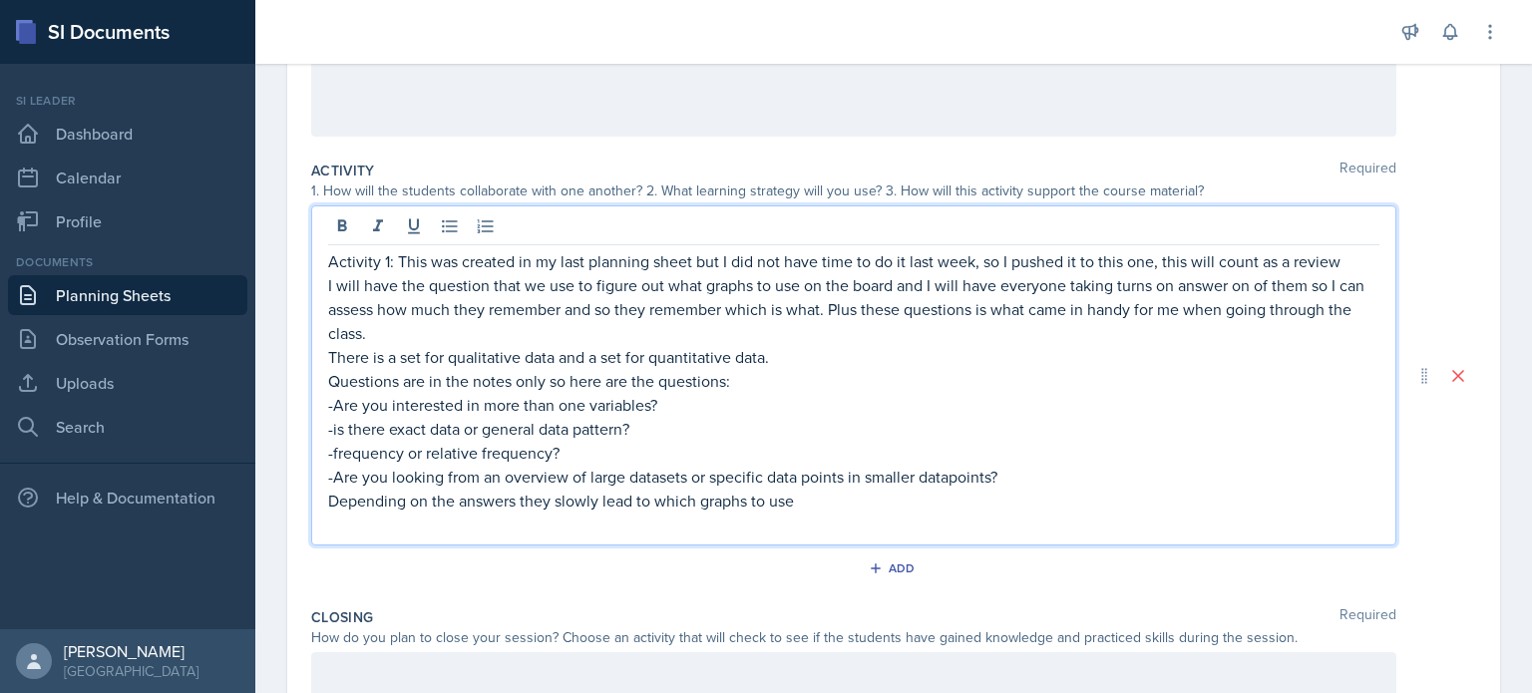
click at [402, 268] on p "Activity 1: This was created in my last planning sheet but I did not have time …" at bounding box center [853, 261] width 1051 height 24
click at [1359, 274] on p "I will have the question that we use to figure out what graphs to use on the bo…" at bounding box center [853, 309] width 1051 height 72
click at [1343, 262] on p "Activity 1: *This was created in my last planning sheet but I did not have time…" at bounding box center [853, 261] width 1051 height 24
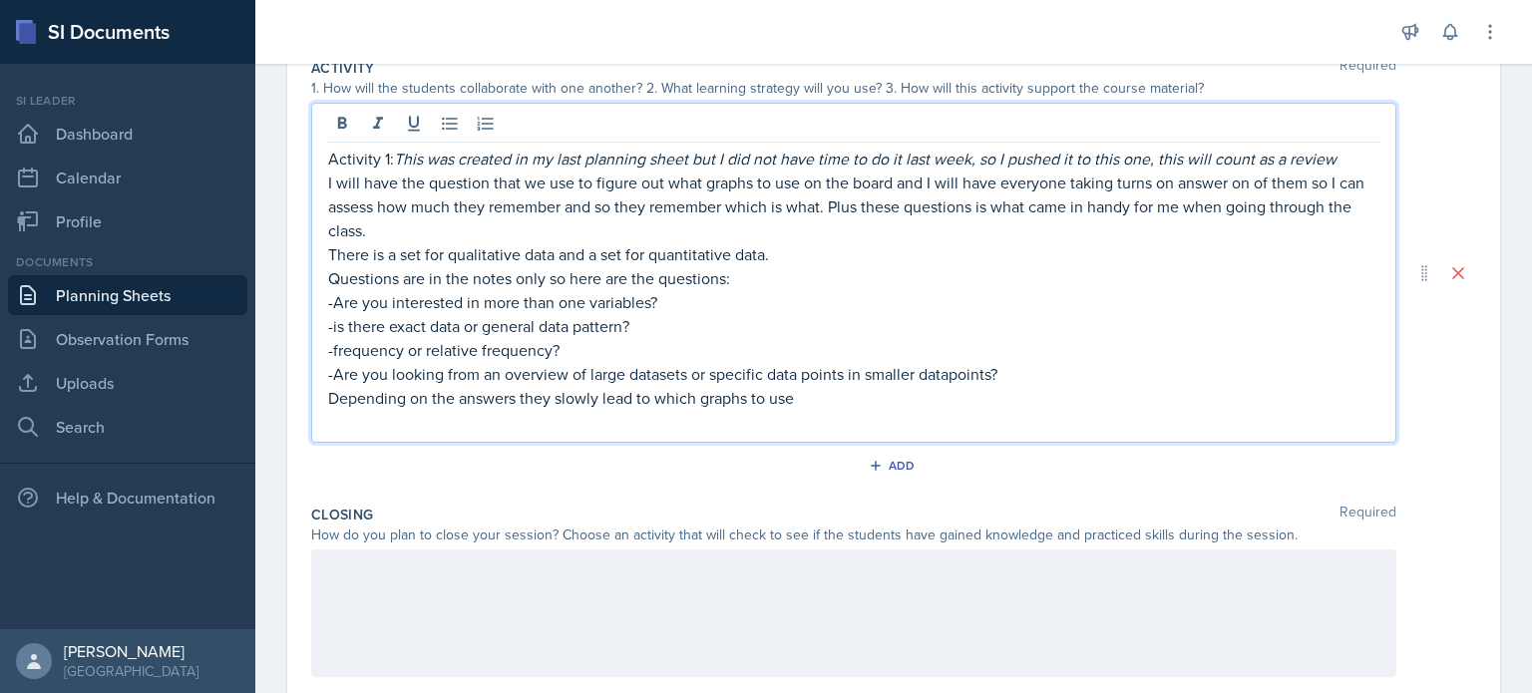
scroll to position [439, 0]
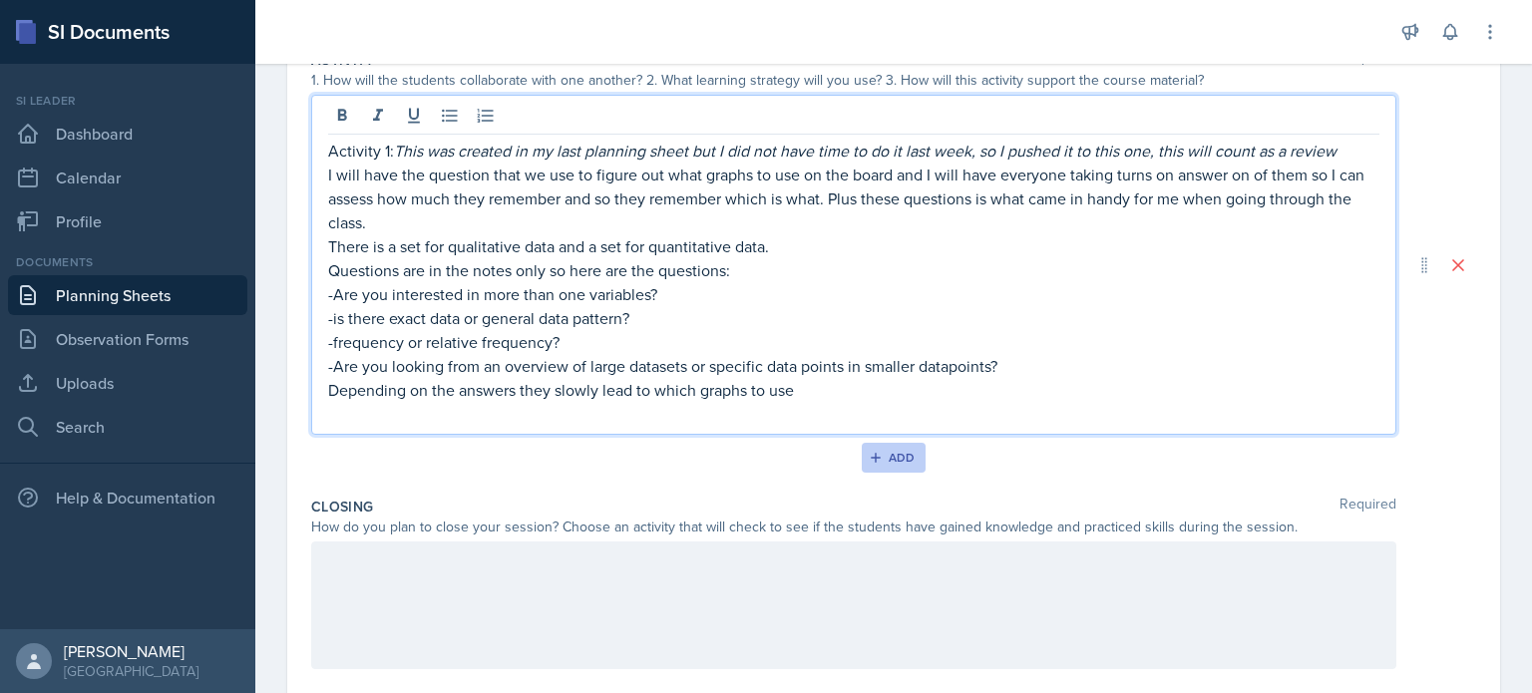
click at [906, 458] on div "Add" at bounding box center [894, 458] width 43 height 16
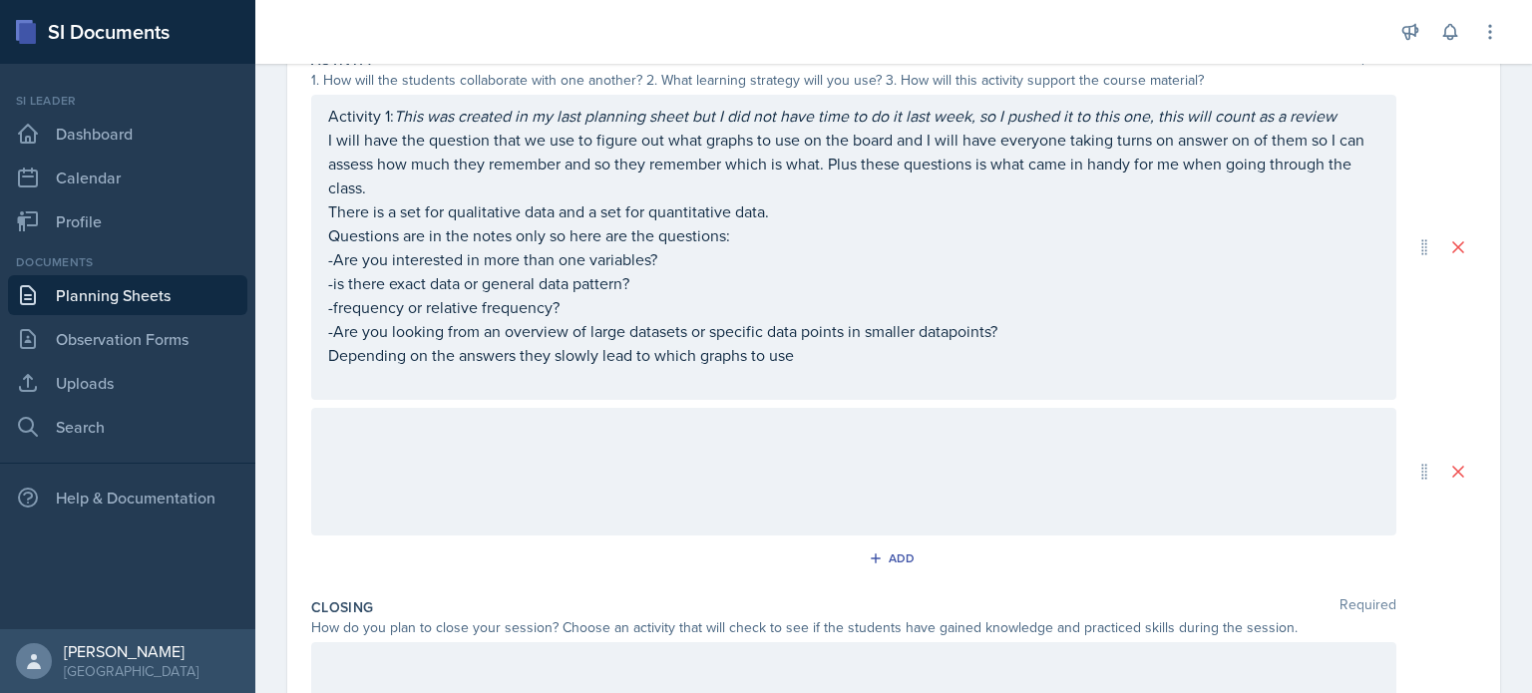
click at [479, 449] on div at bounding box center [853, 472] width 1085 height 128
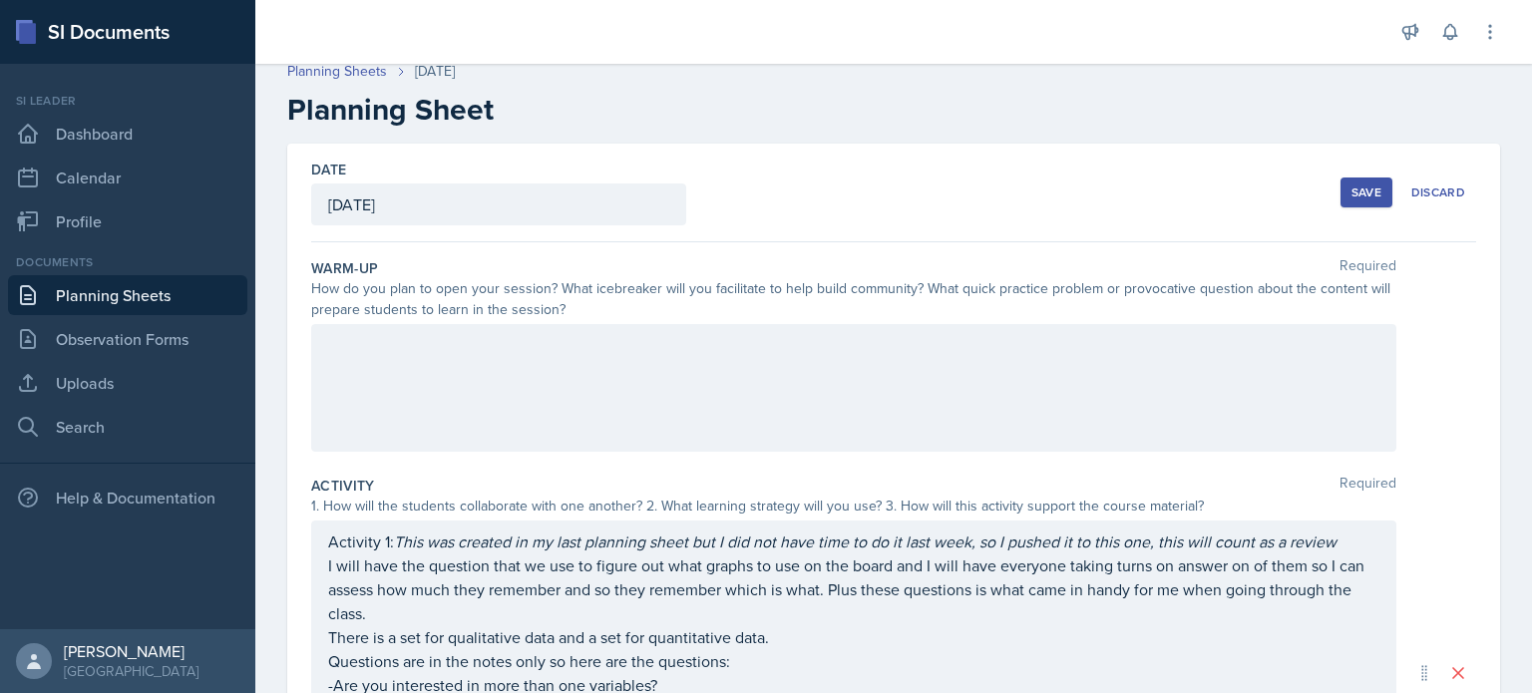
scroll to position [0, 0]
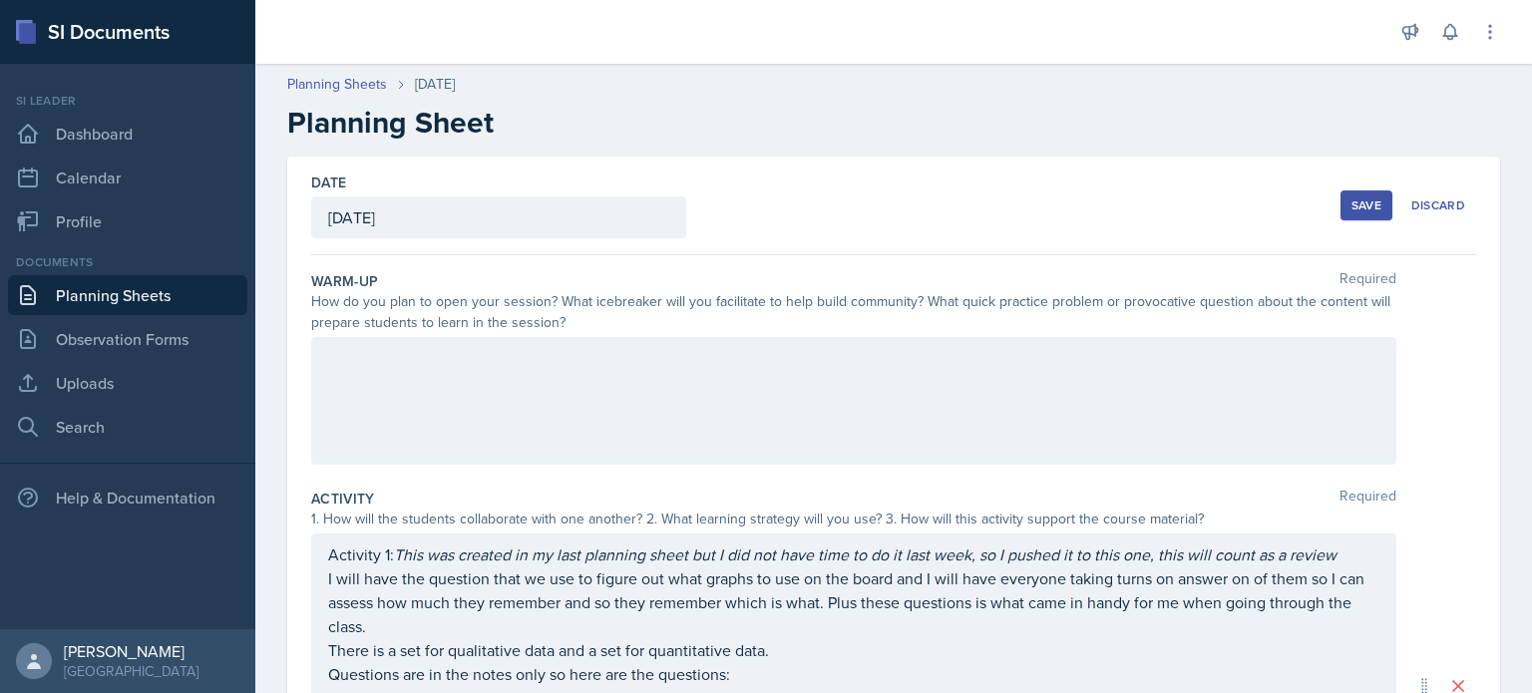
click at [477, 338] on div at bounding box center [853, 401] width 1085 height 128
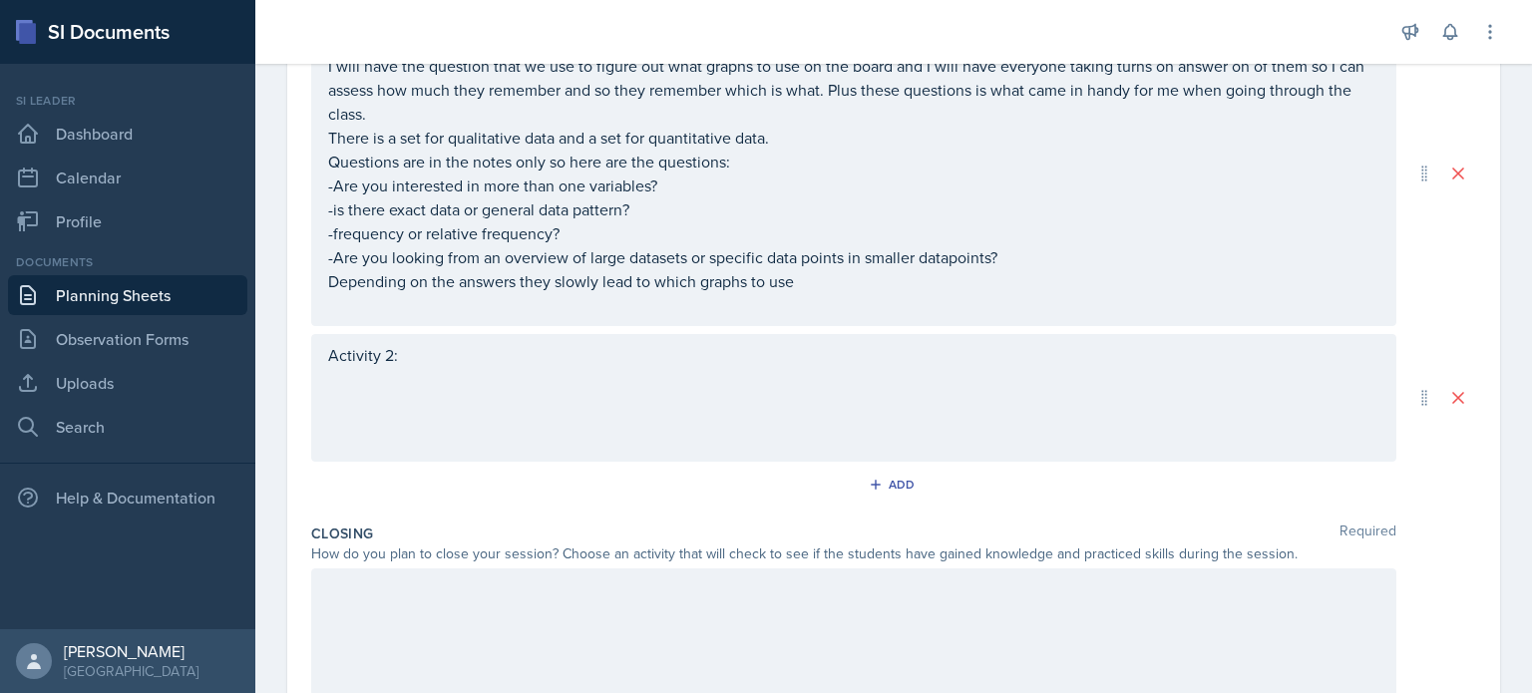
scroll to position [704, 0]
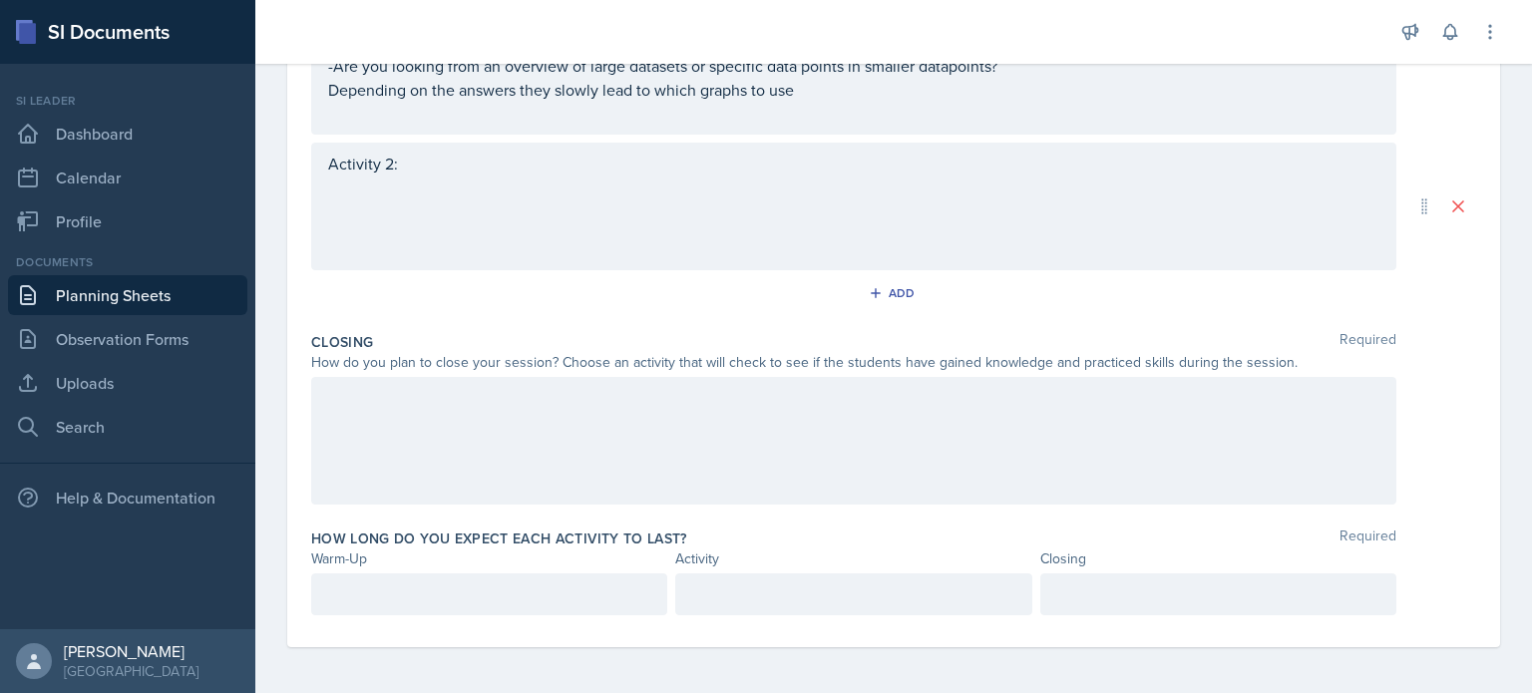
click at [374, 590] on p at bounding box center [489, 594] width 322 height 24
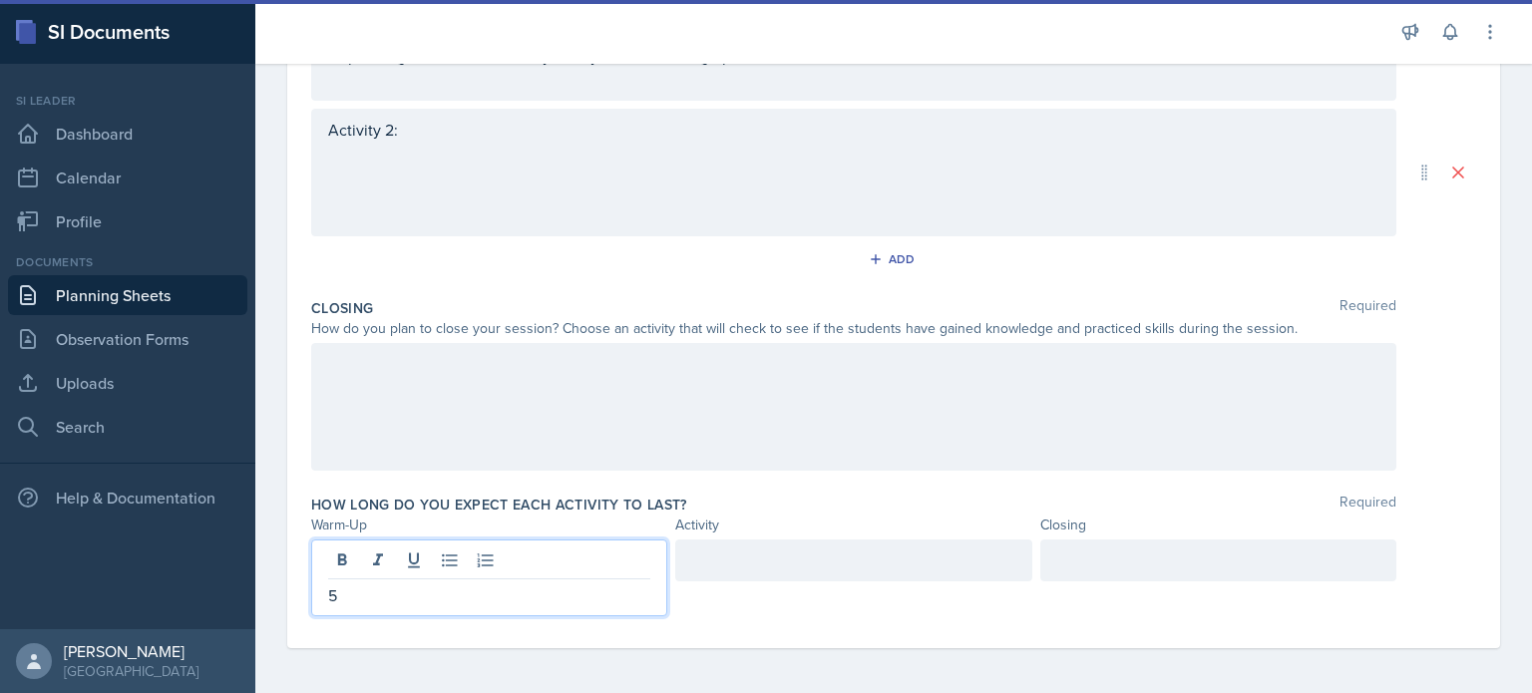
click at [1151, 568] on div at bounding box center [1218, 561] width 356 height 42
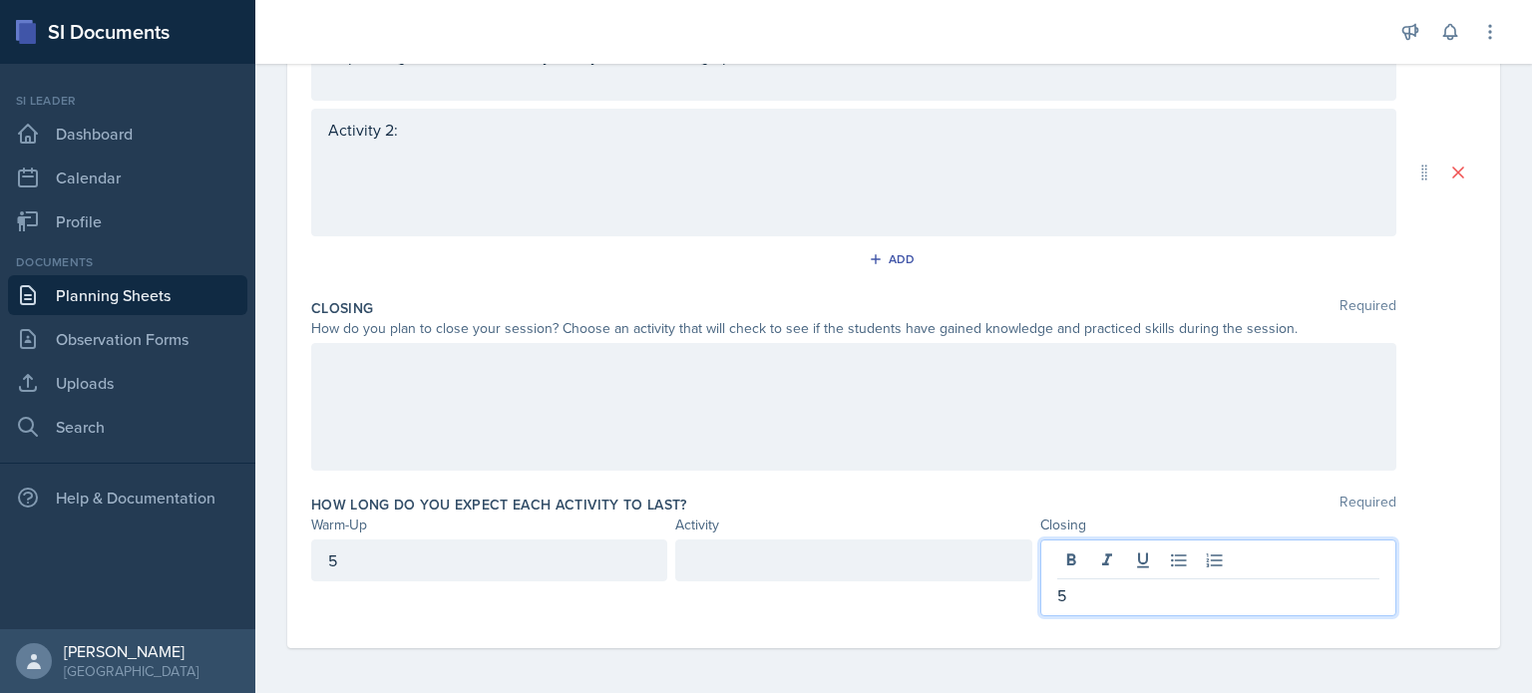
click at [875, 562] on div at bounding box center [853, 561] width 356 height 42
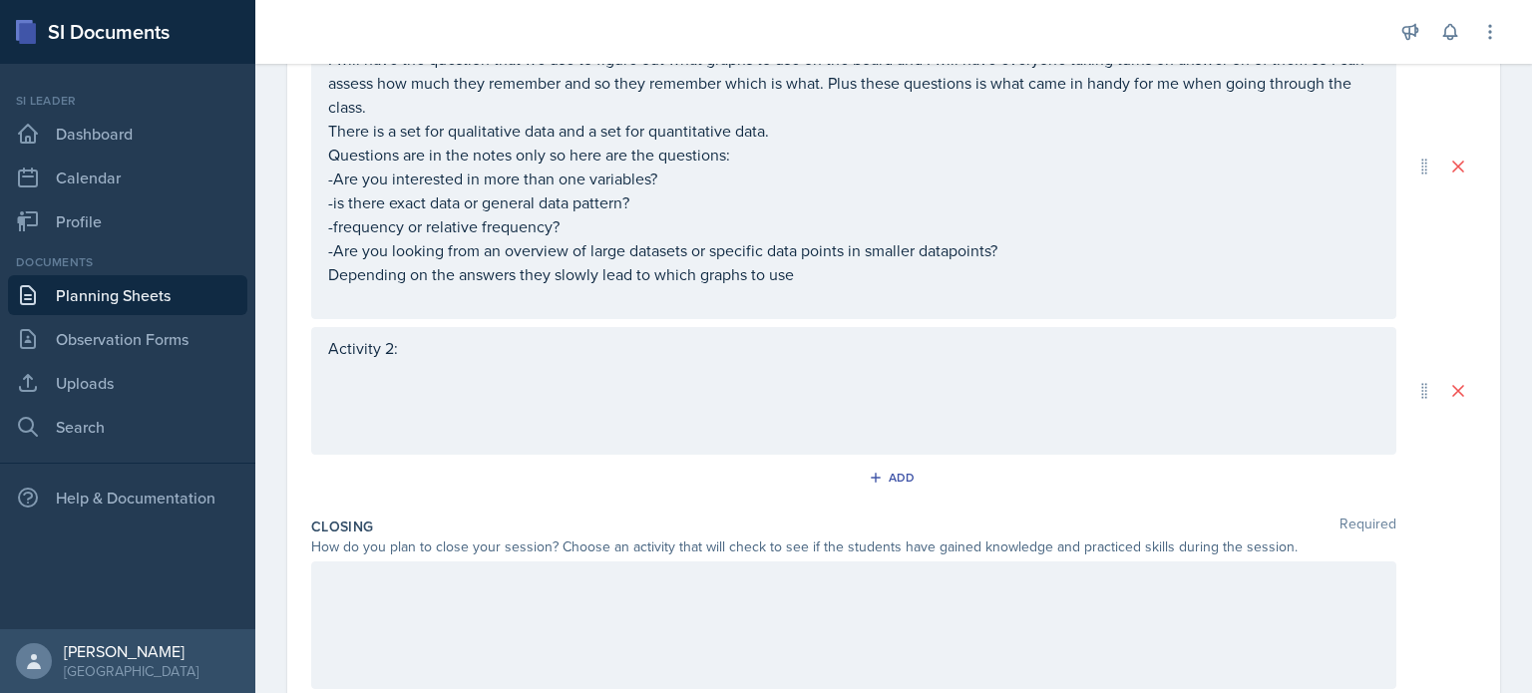
click at [741, 387] on div "Activity 2:" at bounding box center [853, 391] width 1085 height 128
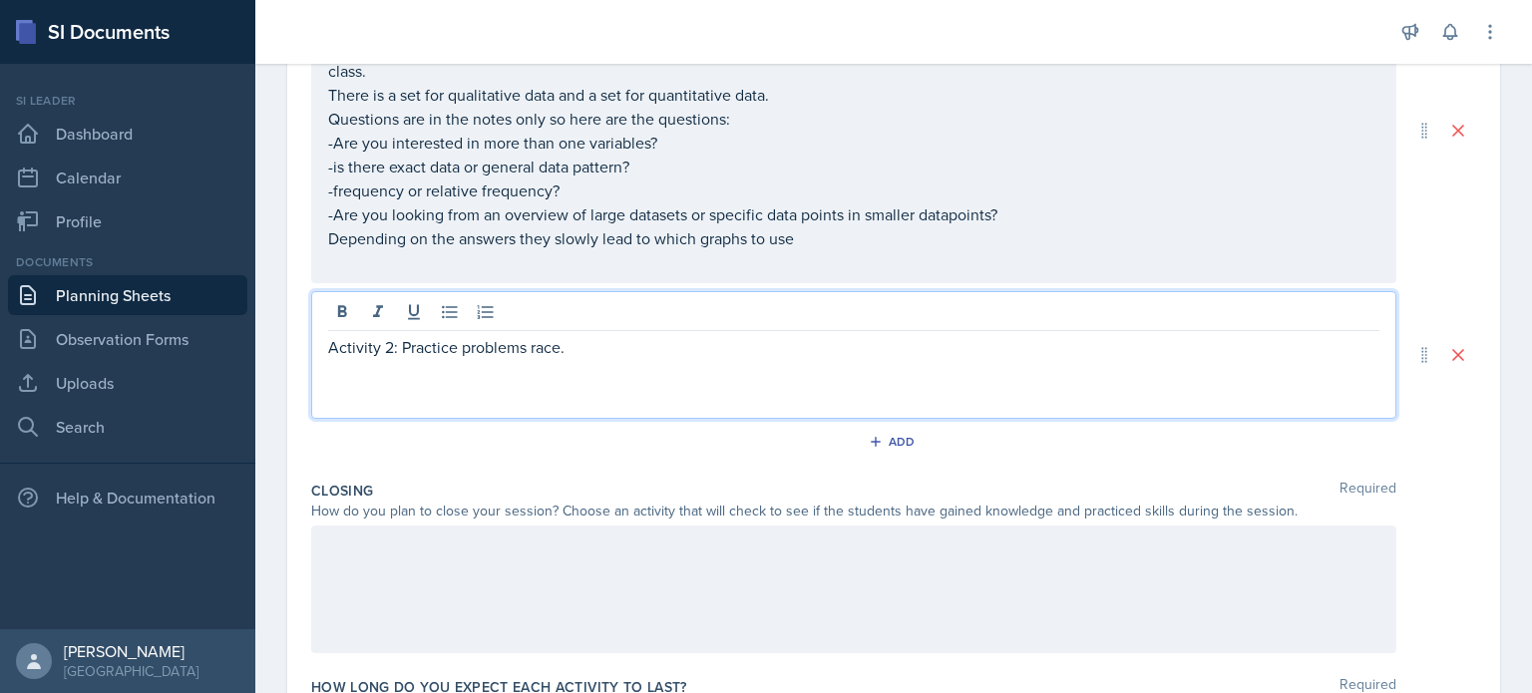
scroll to position [555, 0]
drag, startPoint x: 580, startPoint y: 353, endPoint x: 571, endPoint y: 359, distance: 10.8
click at [571, 359] on div "Activity 2: Practice problems race." at bounding box center [853, 356] width 1085 height 128
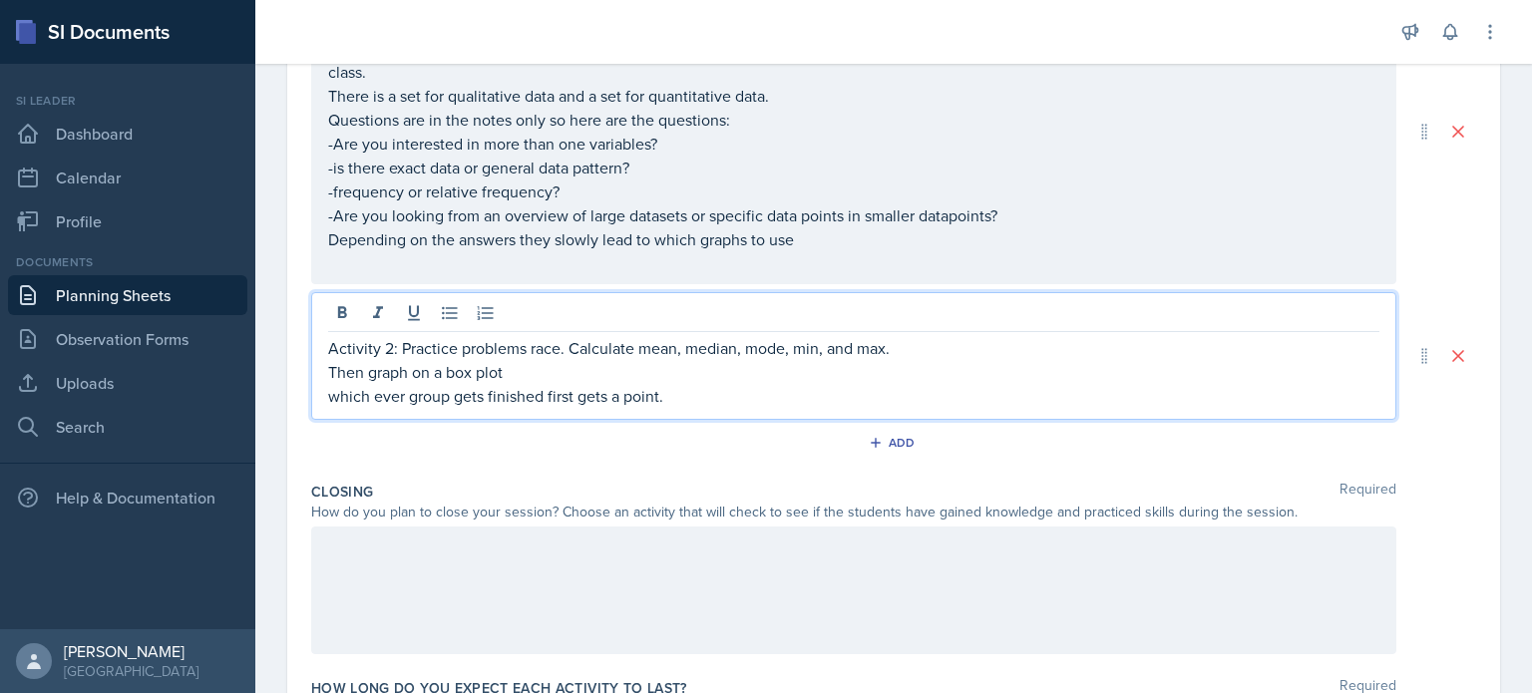
click at [340, 406] on p "which ever group gets finished first gets a point." at bounding box center [853, 396] width 1051 height 24
click at [671, 401] on p "Which ever group gets finished first gets a point." at bounding box center [853, 396] width 1051 height 24
click at [899, 450] on button "Add" at bounding box center [894, 443] width 65 height 30
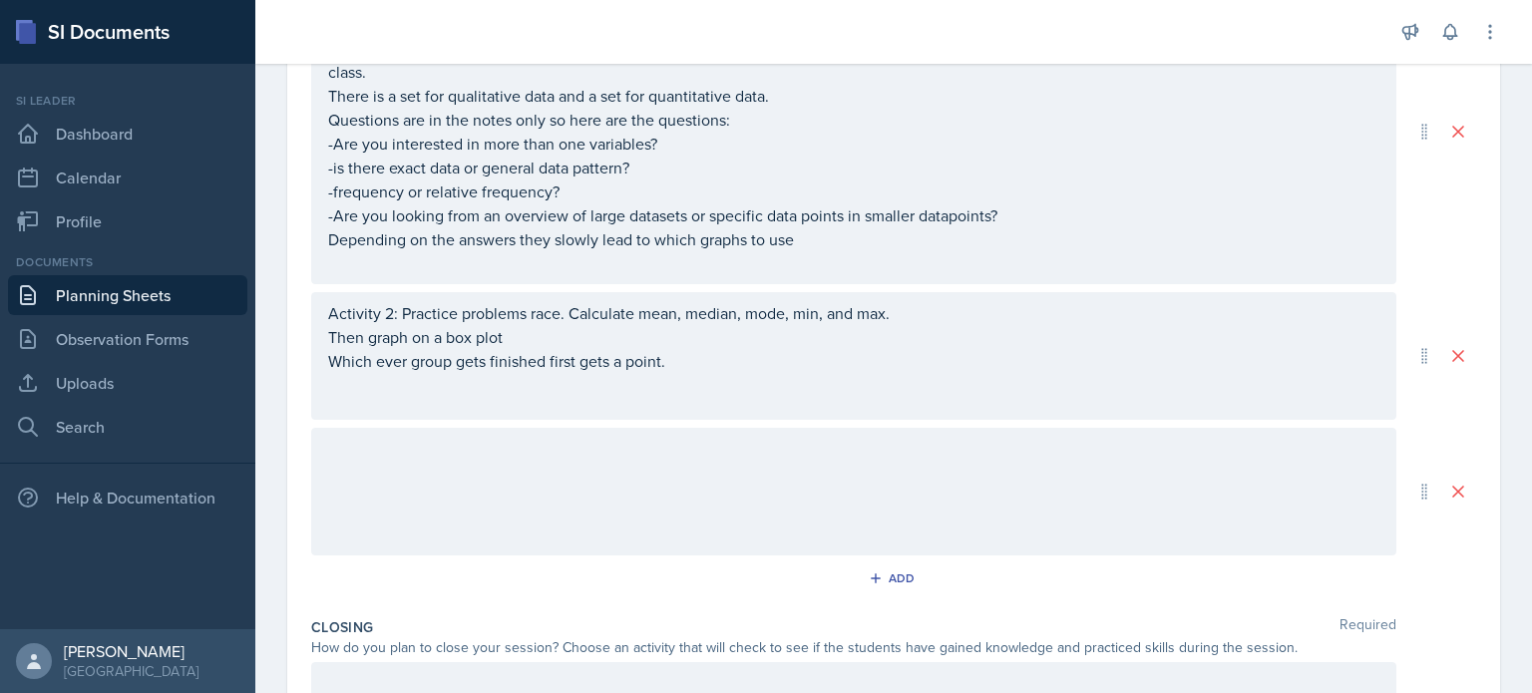
click at [711, 516] on div at bounding box center [853, 492] width 1085 height 128
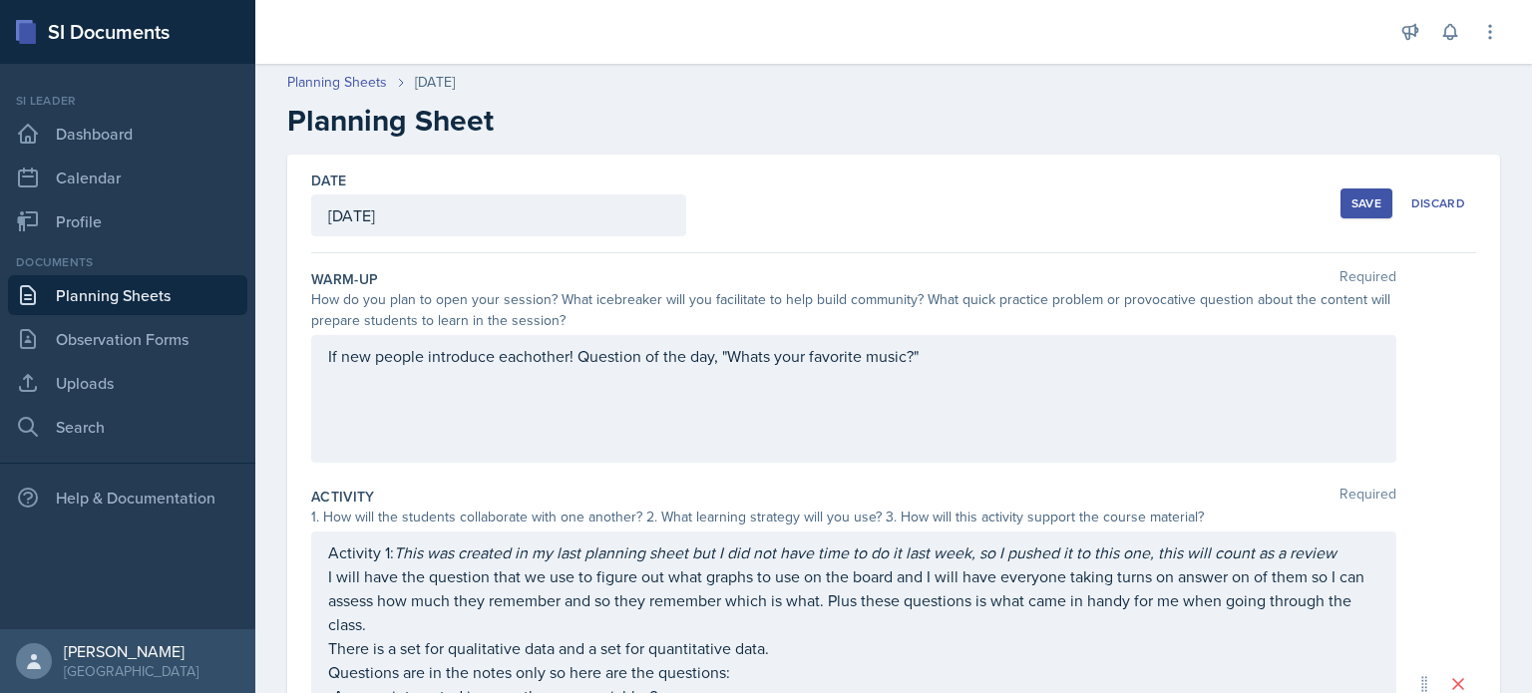
scroll to position [0, 0]
click at [1361, 217] on button "Save" at bounding box center [1366, 205] width 52 height 30
